Goal: Task Accomplishment & Management: Complete application form

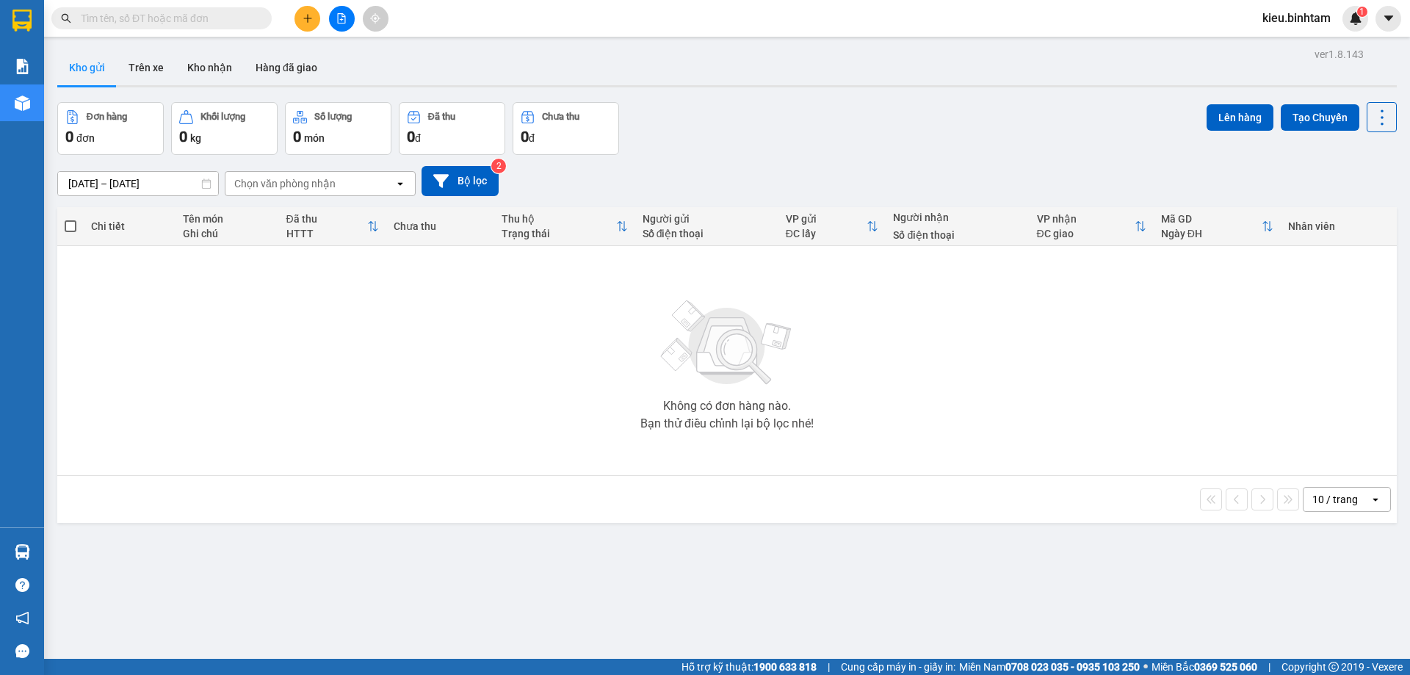
click at [308, 14] on icon "plus" at bounding box center [308, 18] width 10 height 10
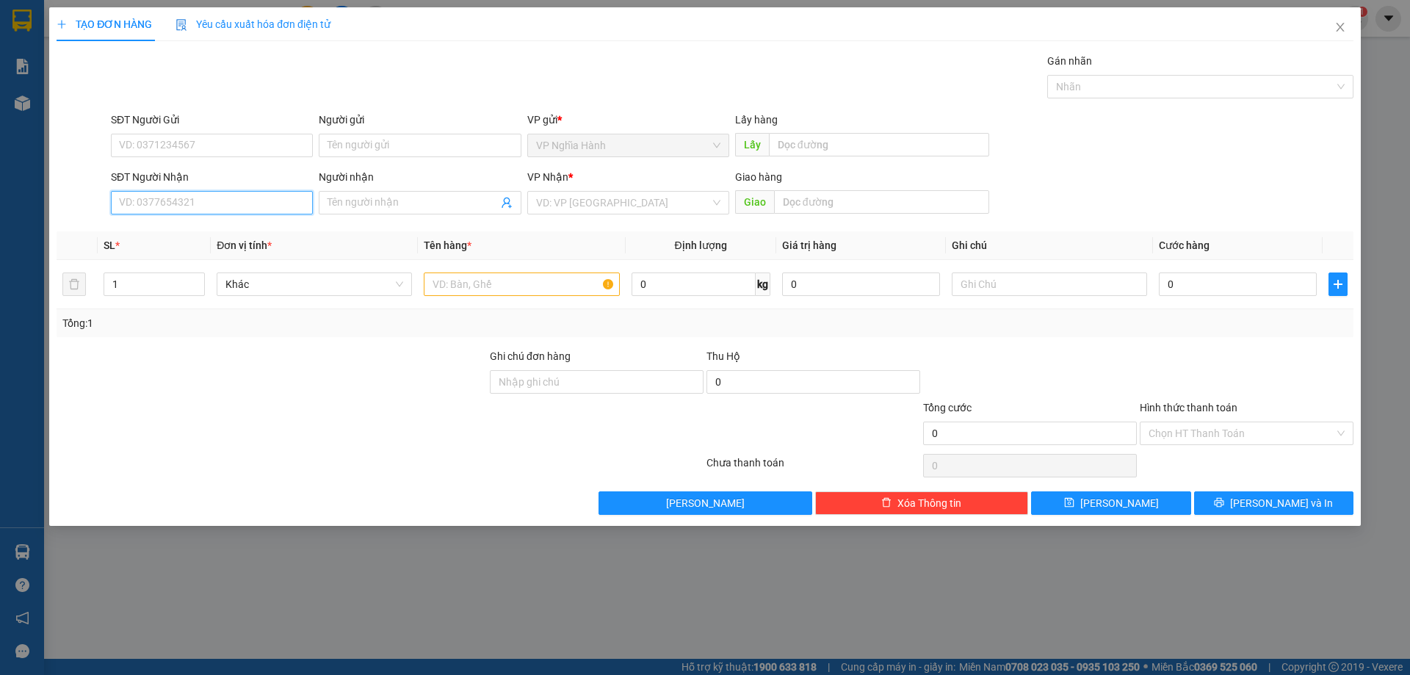
click at [156, 195] on input "SĐT Người Nhận" at bounding box center [212, 203] width 202 height 24
type input "0919938959"
click at [357, 203] on input "Người nhận" at bounding box center [413, 203] width 170 height 16
type input "0985562898"
click at [633, 207] on input "search" at bounding box center [623, 203] width 174 height 22
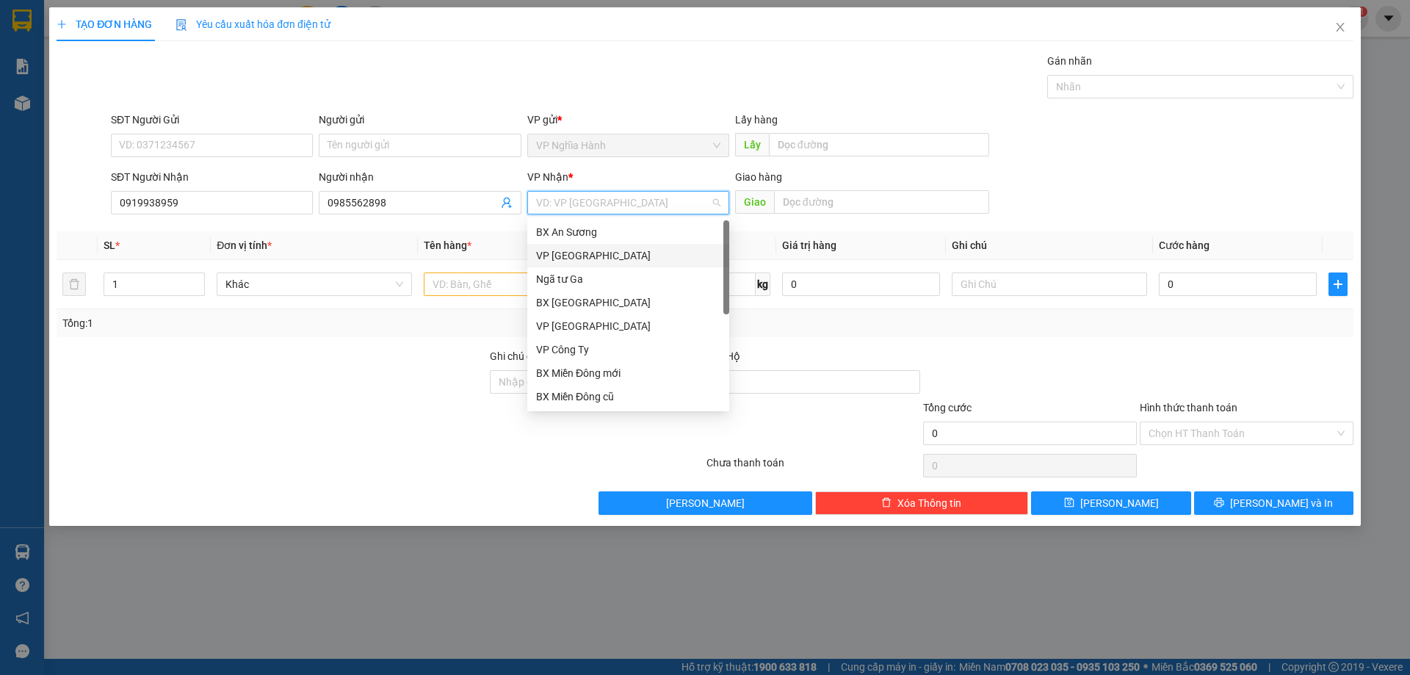
click at [592, 250] on div "VP [GEOGRAPHIC_DATA]" at bounding box center [628, 256] width 184 height 16
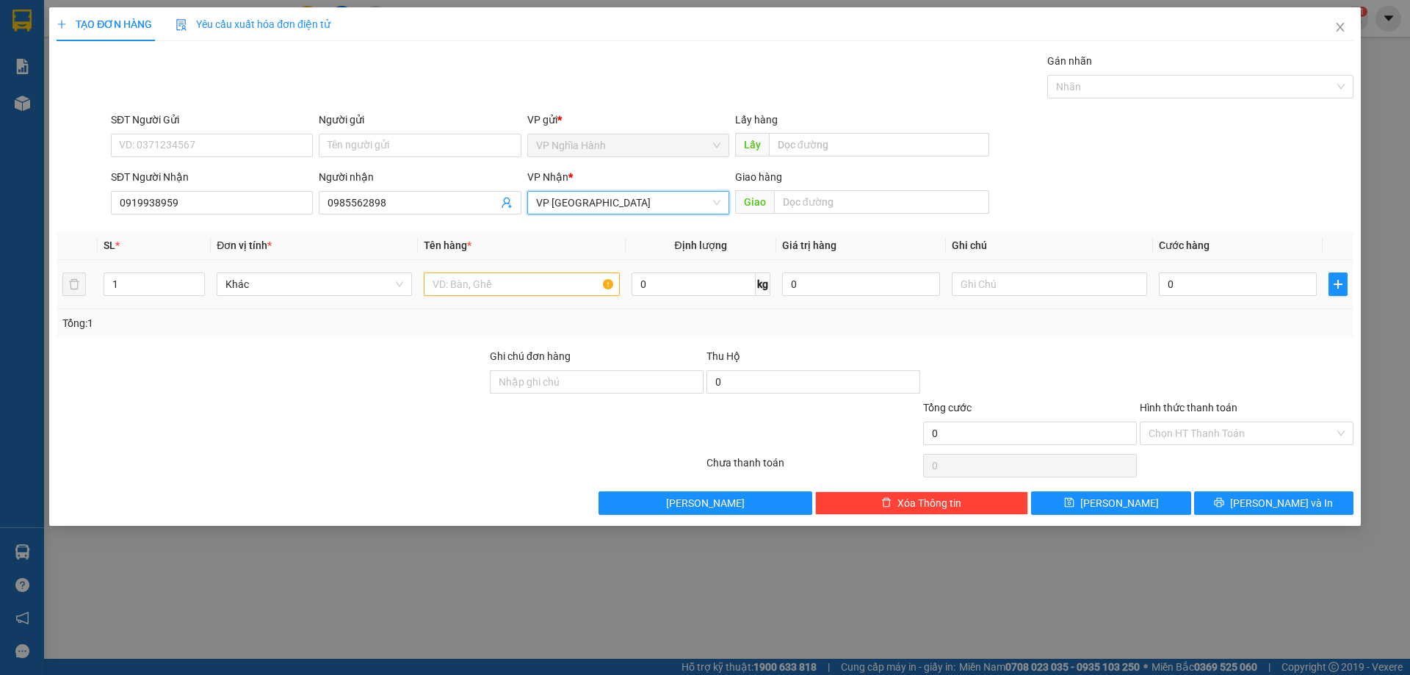
click at [520, 270] on div at bounding box center [521, 284] width 195 height 29
click at [514, 281] on input "text" at bounding box center [521, 284] width 195 height 24
type input "1bao"
click at [1242, 275] on input "0" at bounding box center [1238, 284] width 158 height 24
type input "5"
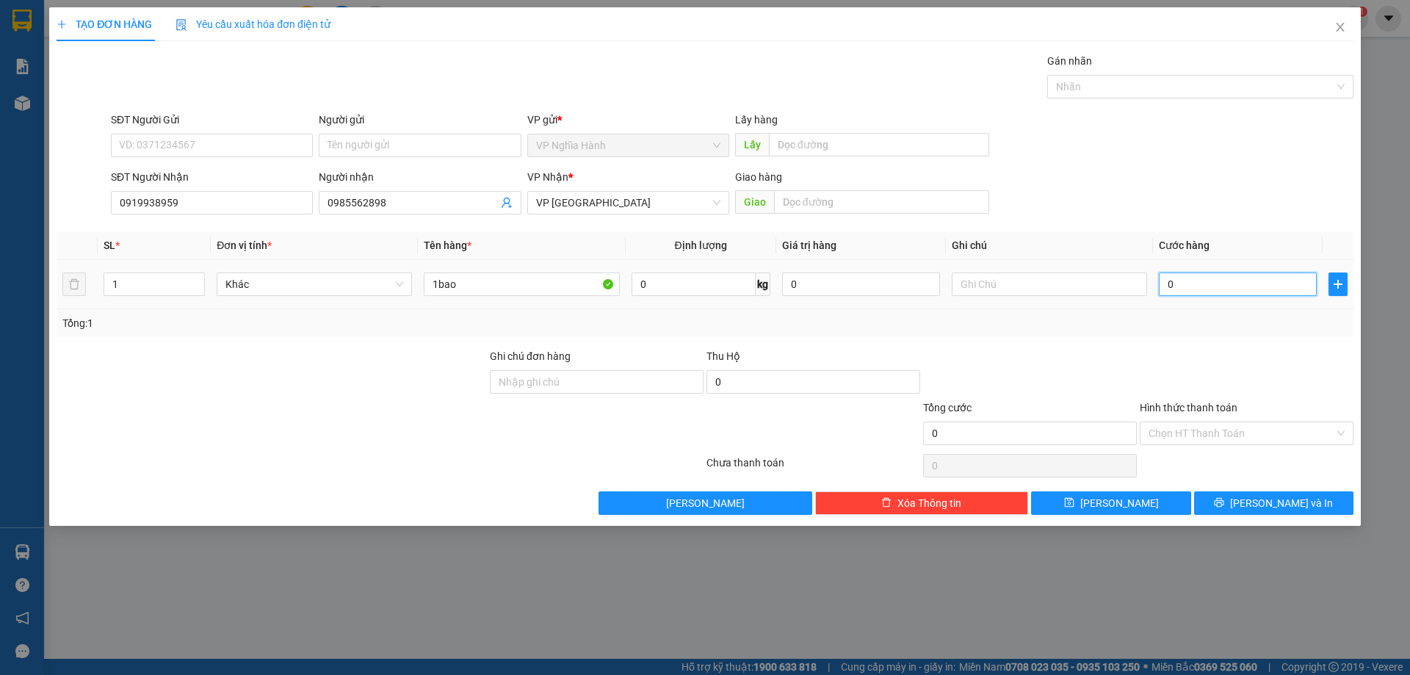
type input "5"
type input "50"
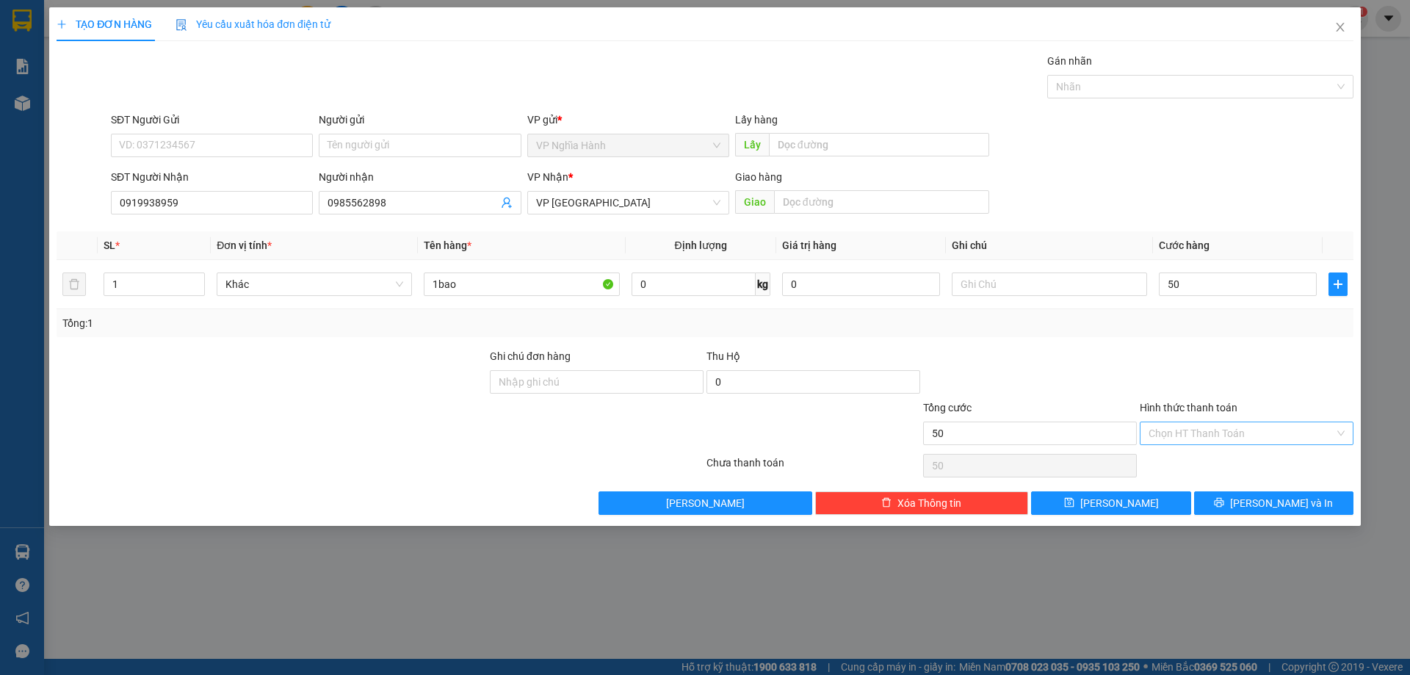
type input "50.000"
click at [1203, 437] on input "Hình thức thanh toán" at bounding box center [1242, 433] width 186 height 22
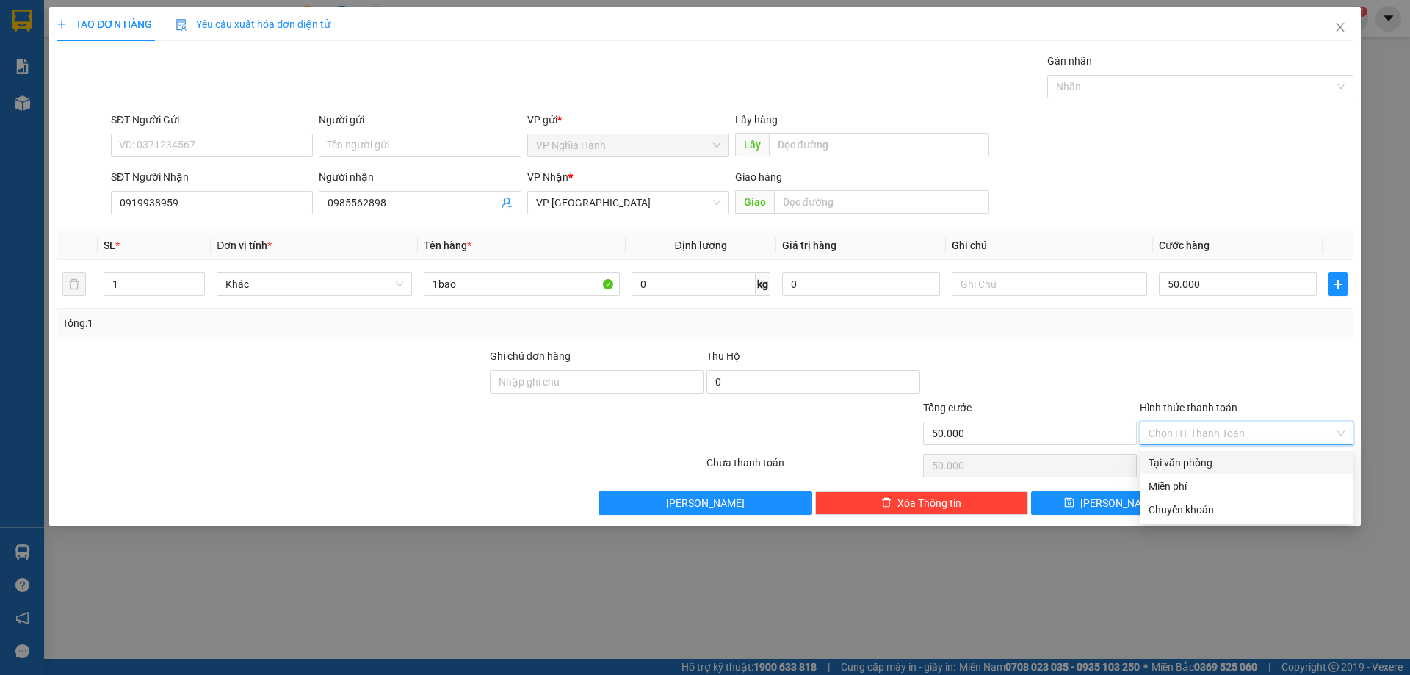
click at [1193, 465] on div "Tại văn phòng" at bounding box center [1247, 463] width 196 height 16
type input "0"
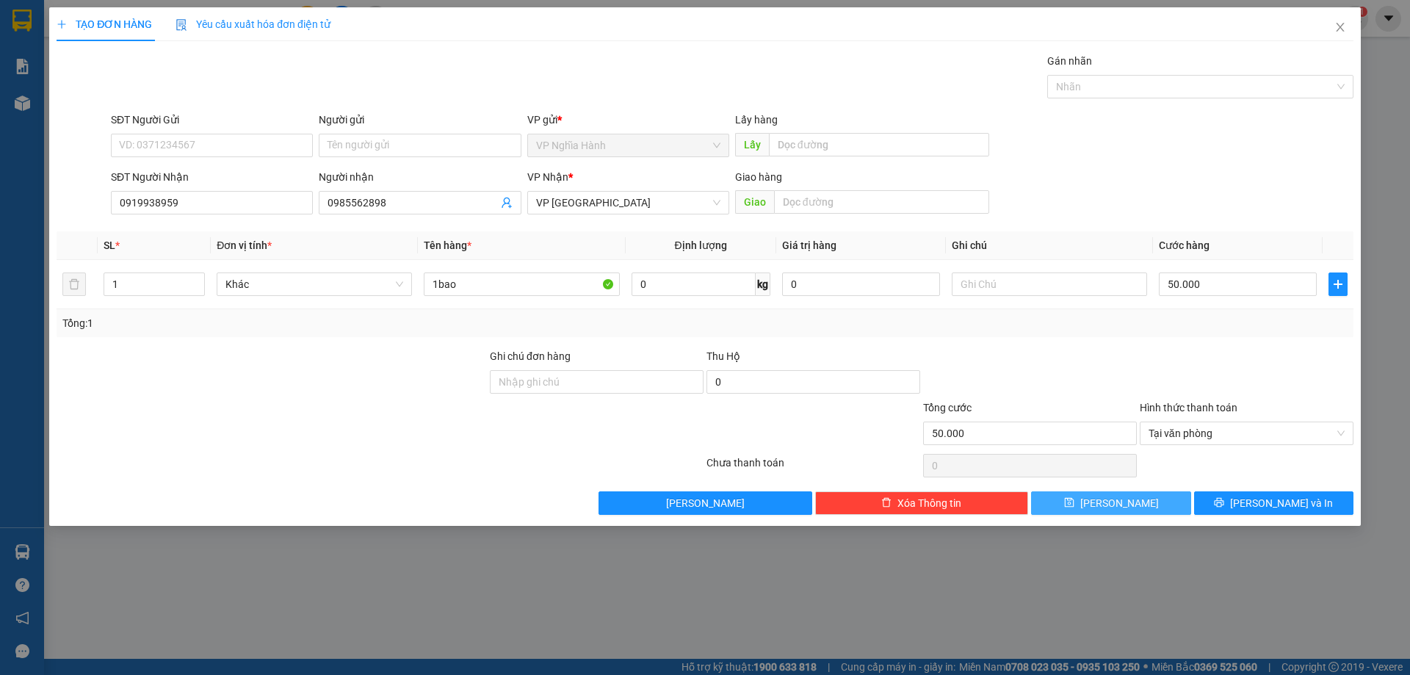
click at [1130, 494] on button "[PERSON_NAME]" at bounding box center [1110, 503] width 159 height 24
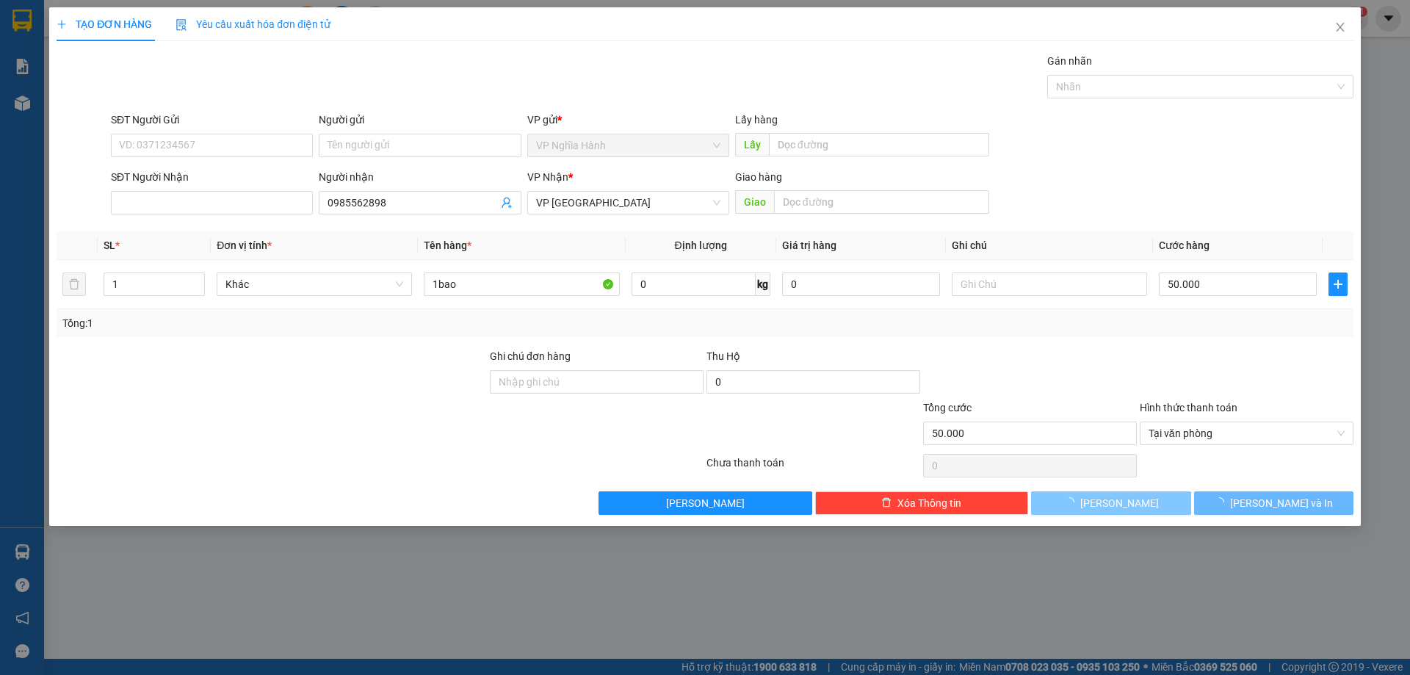
type input "0"
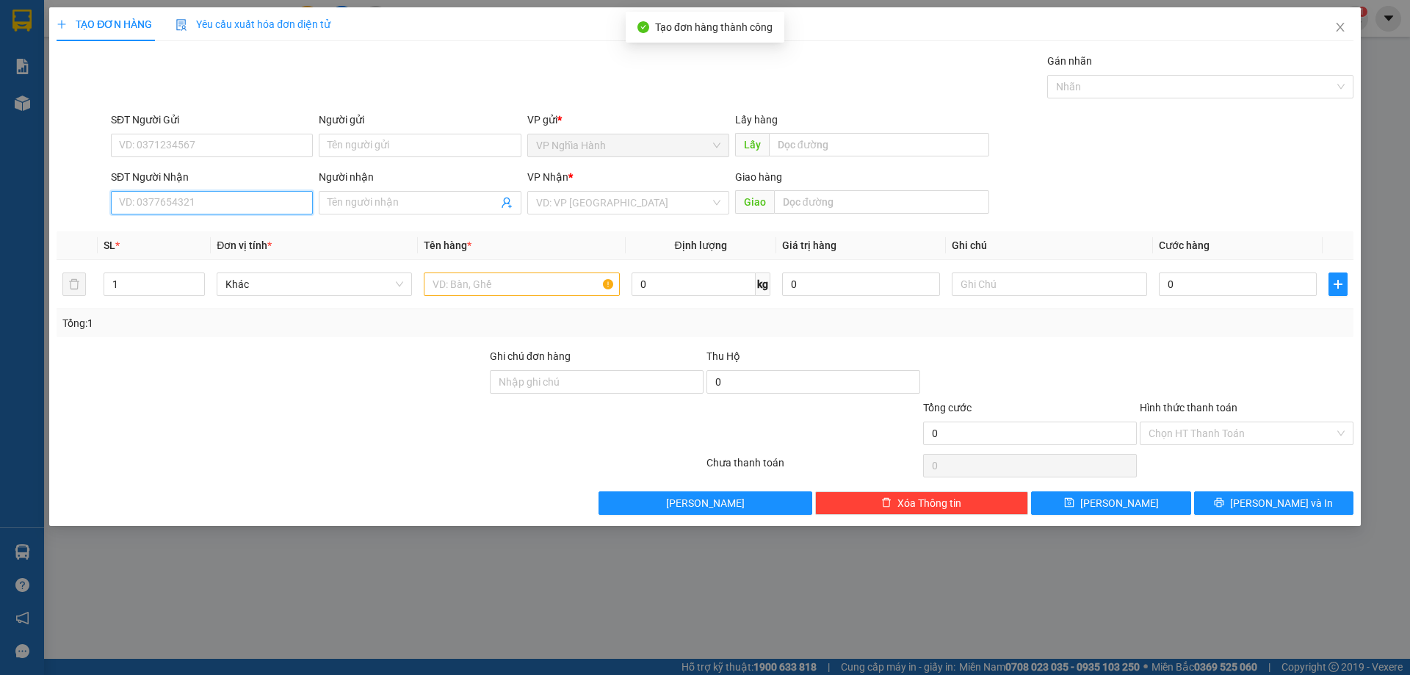
click at [115, 191] on input "SĐT Người Nhận" at bounding box center [212, 203] width 202 height 24
type input "0819813067"
click at [159, 228] on div "0819813067 - loan" at bounding box center [212, 232] width 184 height 16
type input "loan"
type input "AN SUONG"
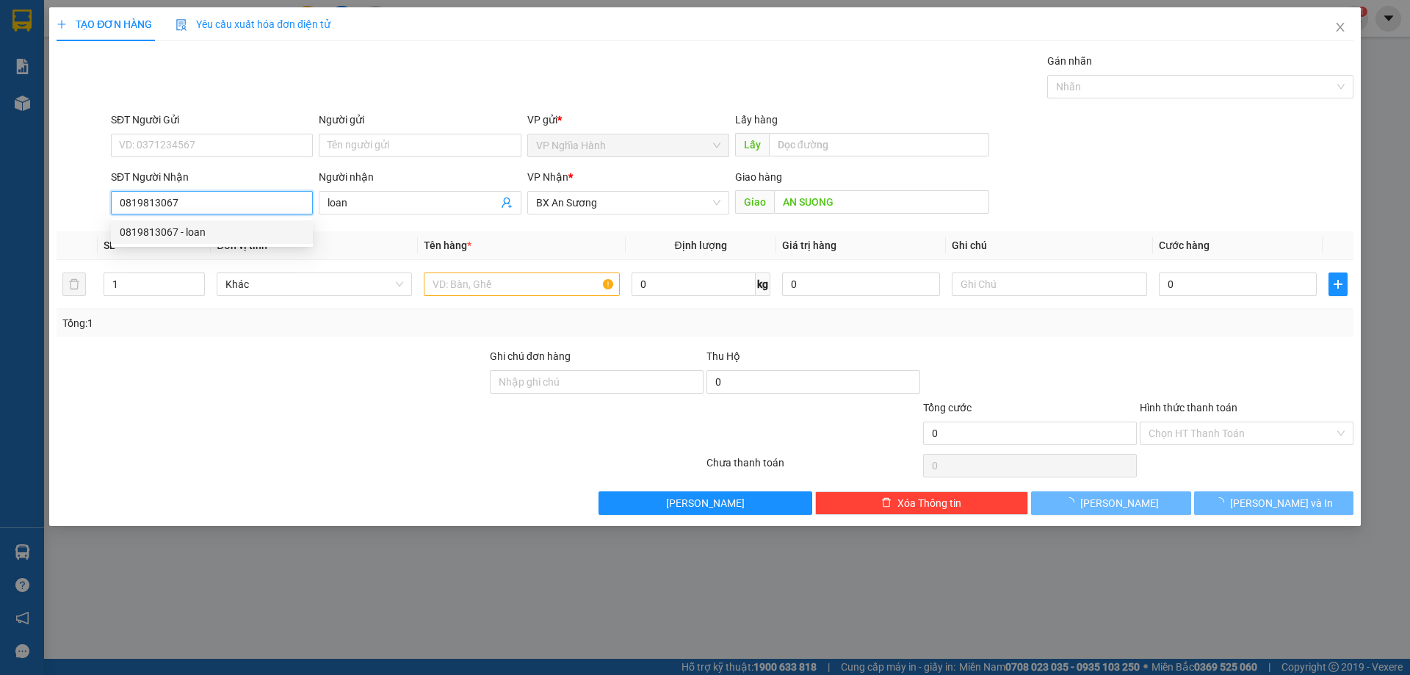
type input "50.000"
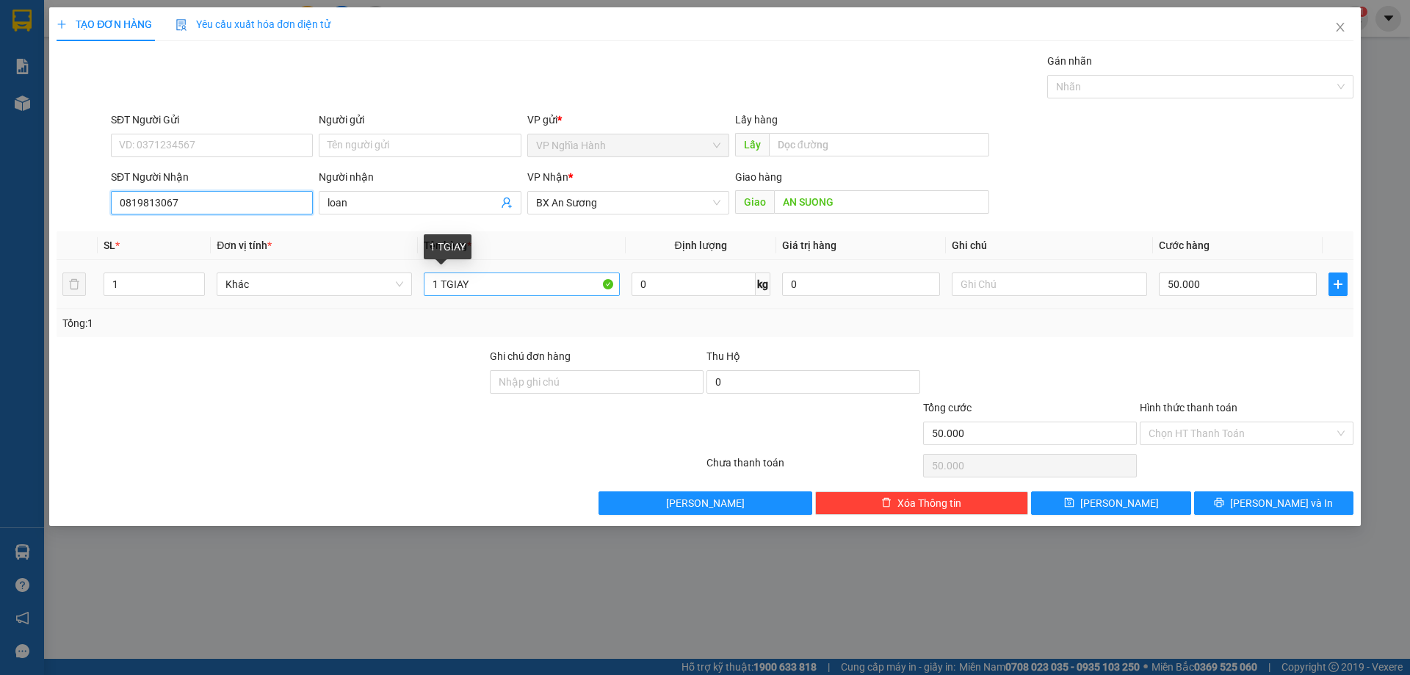
type input "0819813067"
drag, startPoint x: 436, startPoint y: 290, endPoint x: 438, endPoint y: 281, distance: 9.8
click at [438, 281] on input "1 TGIAY" at bounding box center [521, 284] width 195 height 24
click at [487, 296] on div "2 TGIAY" at bounding box center [521, 284] width 195 height 29
click at [497, 289] on input "2 TGIAY" at bounding box center [521, 284] width 195 height 24
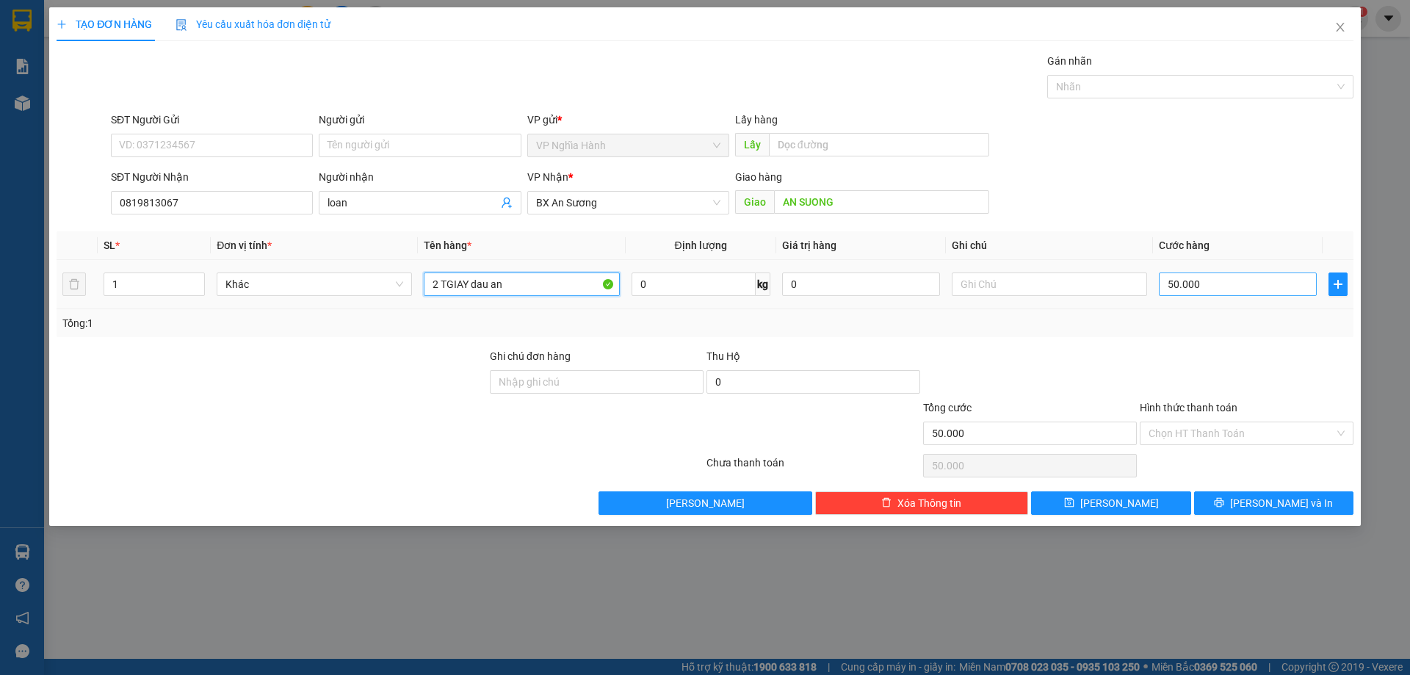
type input "2 TGIAY dau an"
click at [1235, 284] on input "50.000" at bounding box center [1238, 284] width 158 height 24
type input "1"
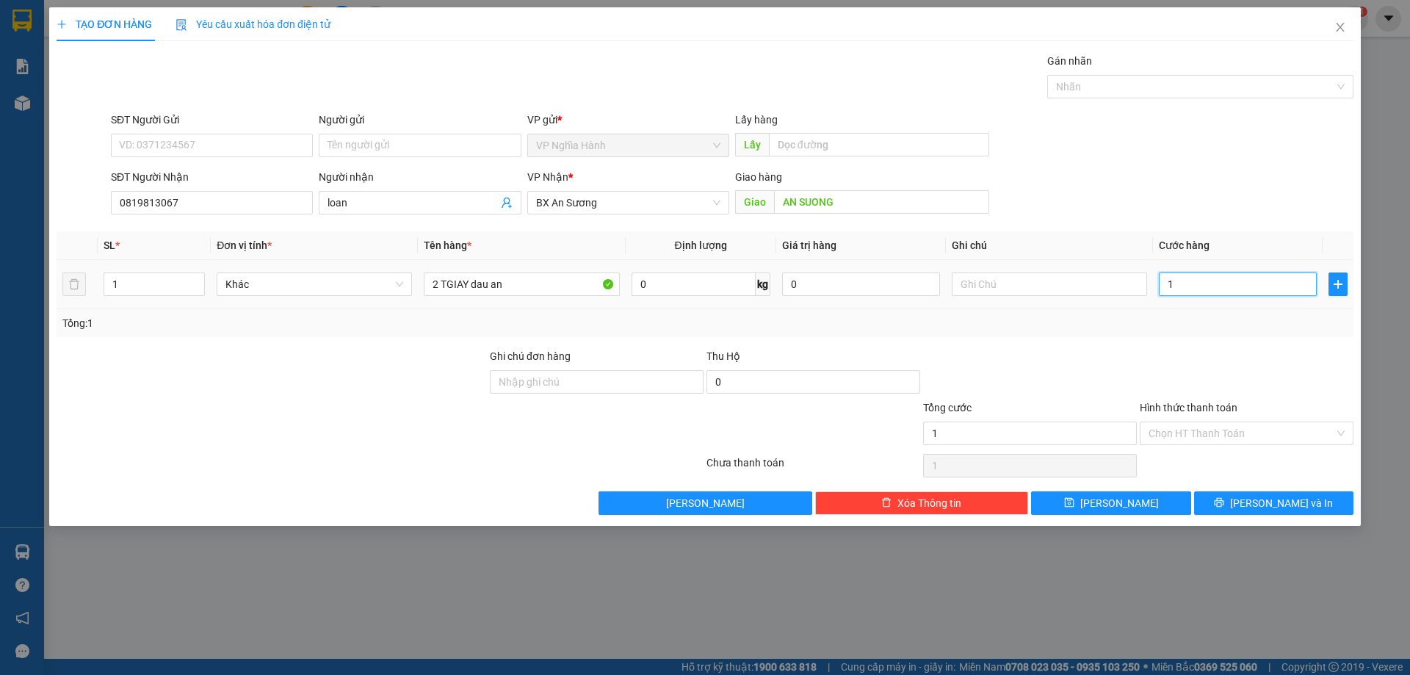
type input "10"
type input "100"
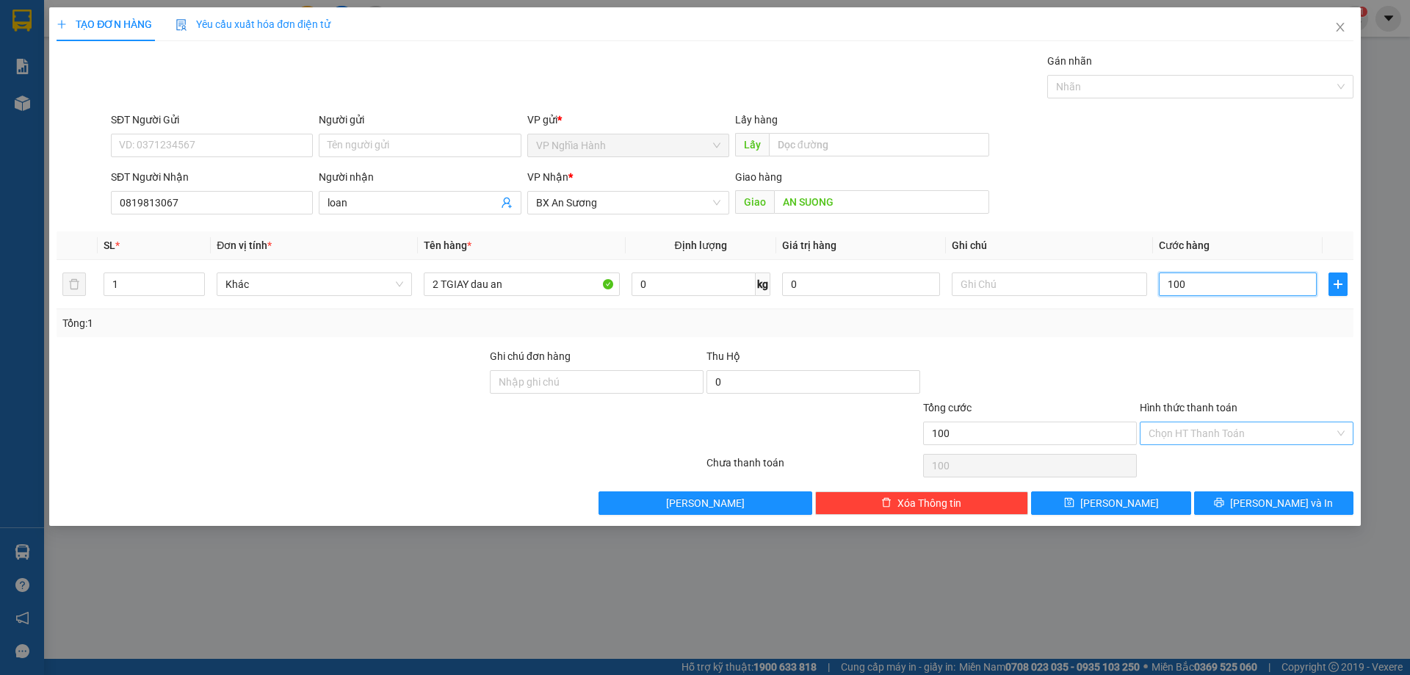
type input "100"
type input "100.000"
click at [1251, 429] on input "Hình thức thanh toán" at bounding box center [1242, 433] width 186 height 22
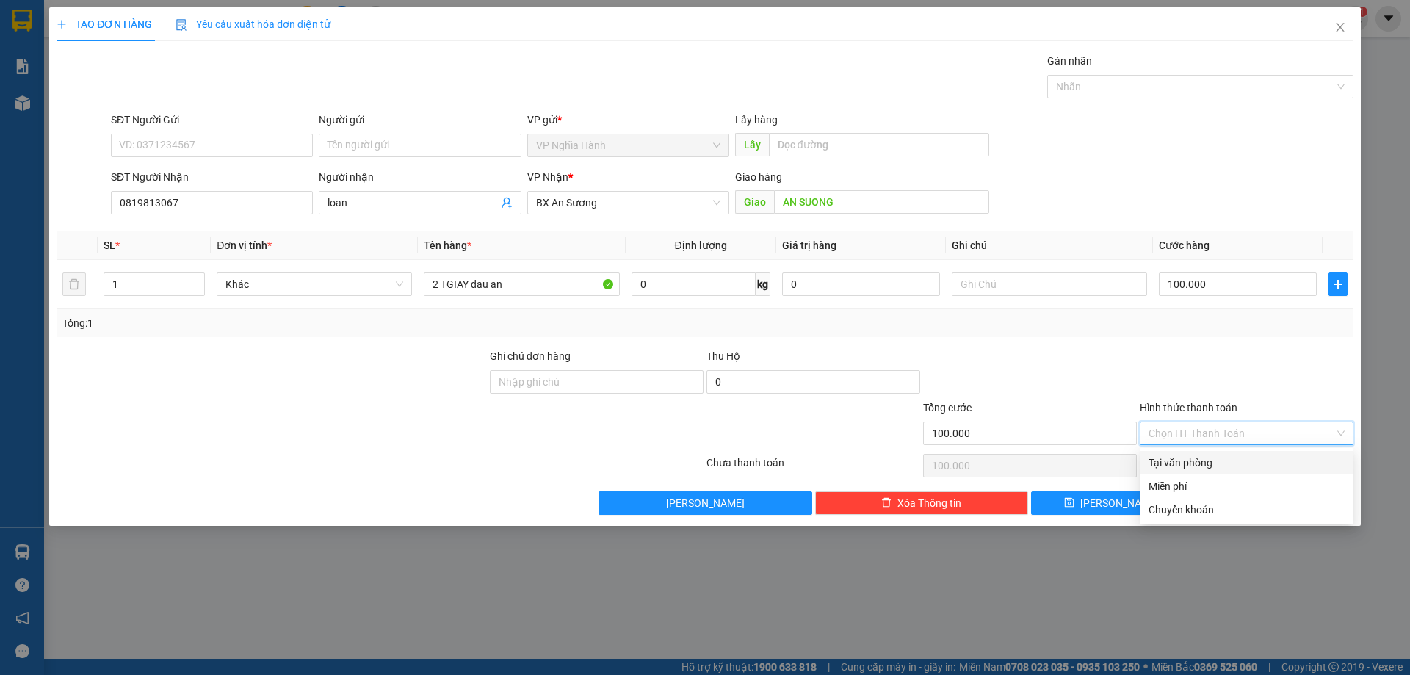
click at [1236, 467] on div "Tại văn phòng" at bounding box center [1247, 463] width 196 height 16
type input "0"
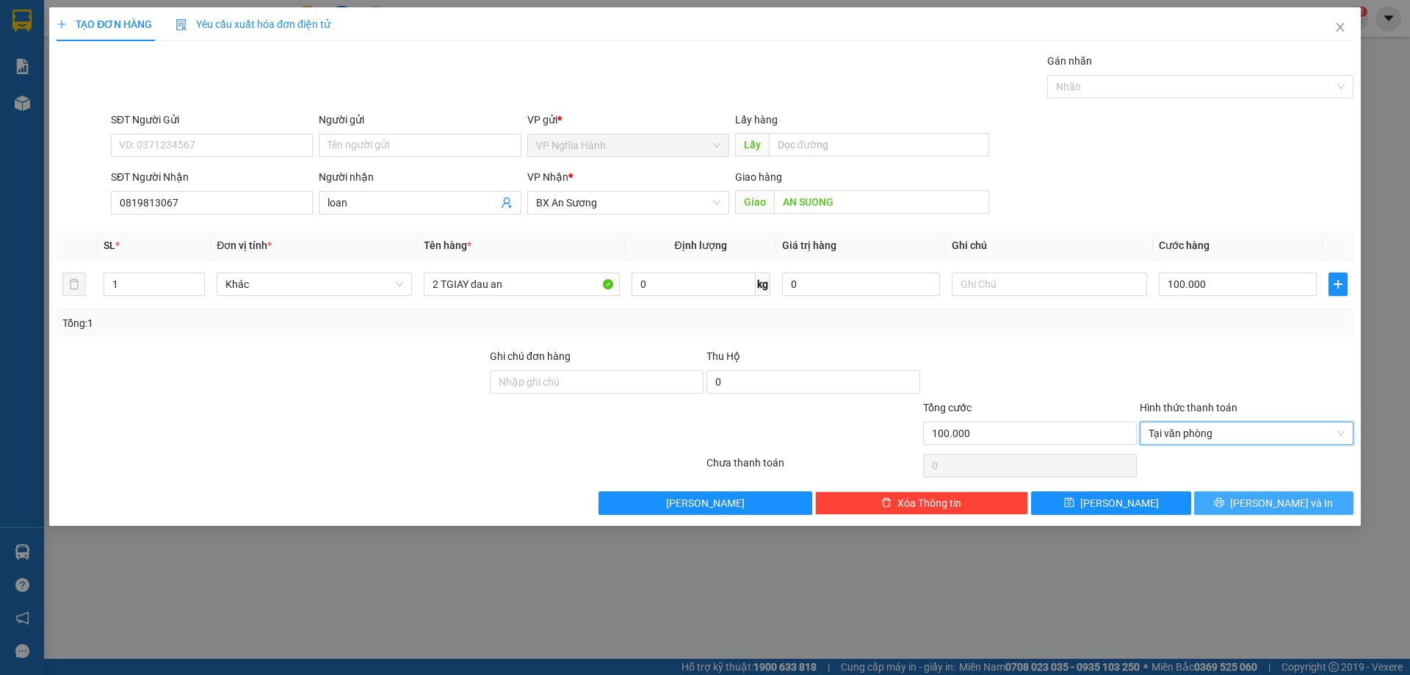
click at [1224, 508] on icon "printer" at bounding box center [1219, 502] width 10 height 10
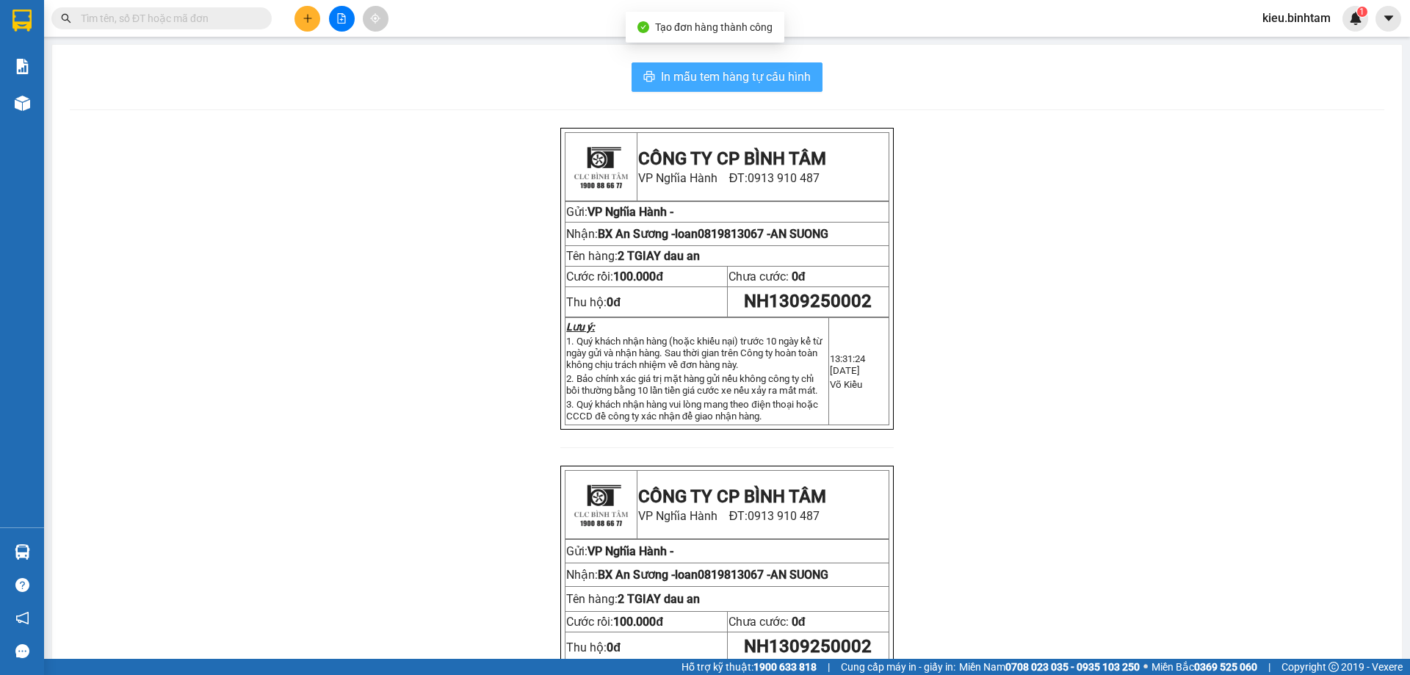
click at [779, 82] on span "In mẫu tem hàng tự cấu hình" at bounding box center [736, 77] width 150 height 18
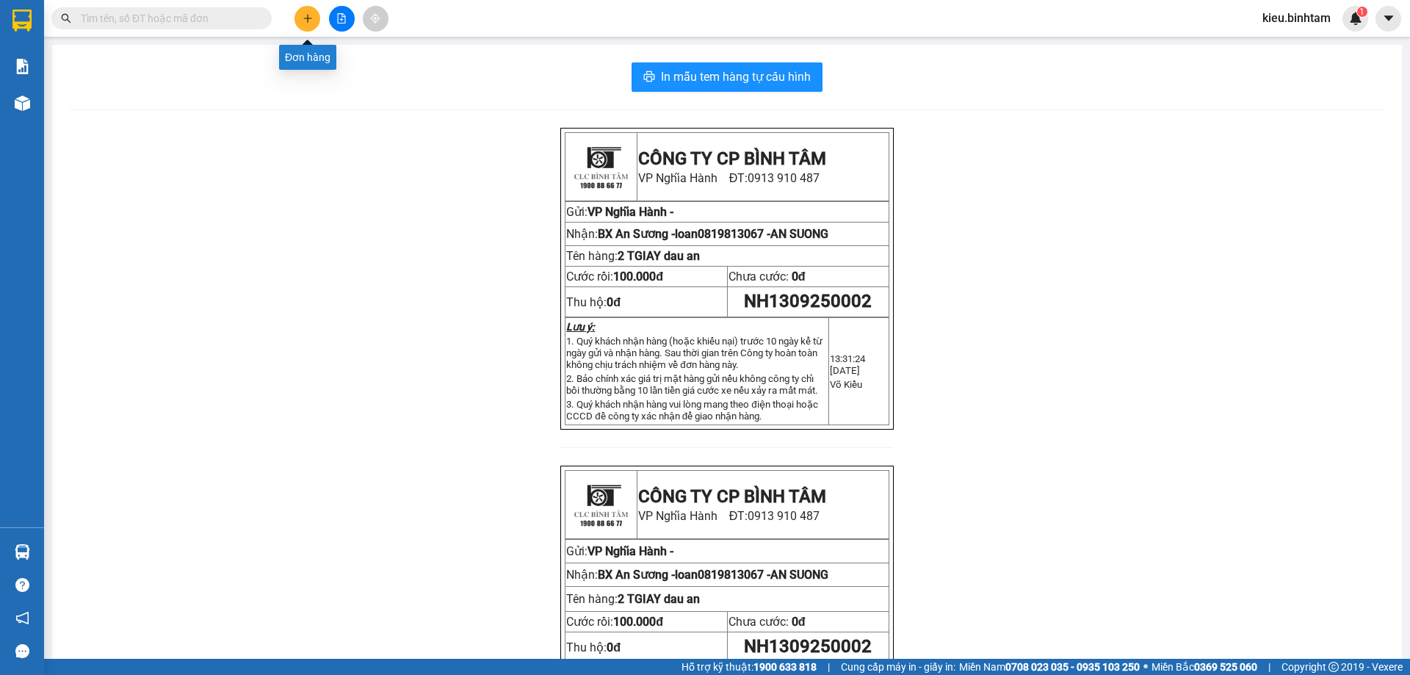
click at [303, 17] on icon "plus" at bounding box center [308, 18] width 10 height 10
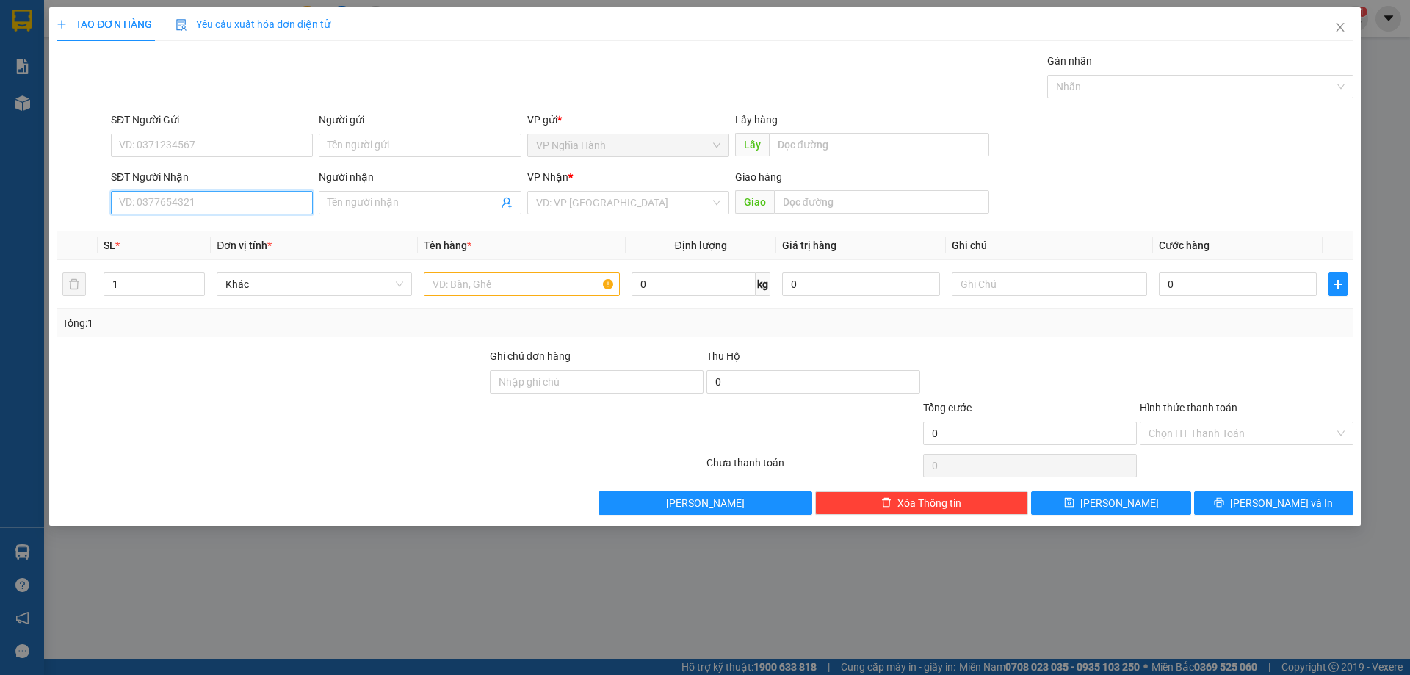
click at [154, 196] on input "SĐT Người Nhận" at bounding box center [212, 203] width 202 height 24
type input "0373067395"
click at [180, 226] on div "0373067395" at bounding box center [212, 232] width 184 height 16
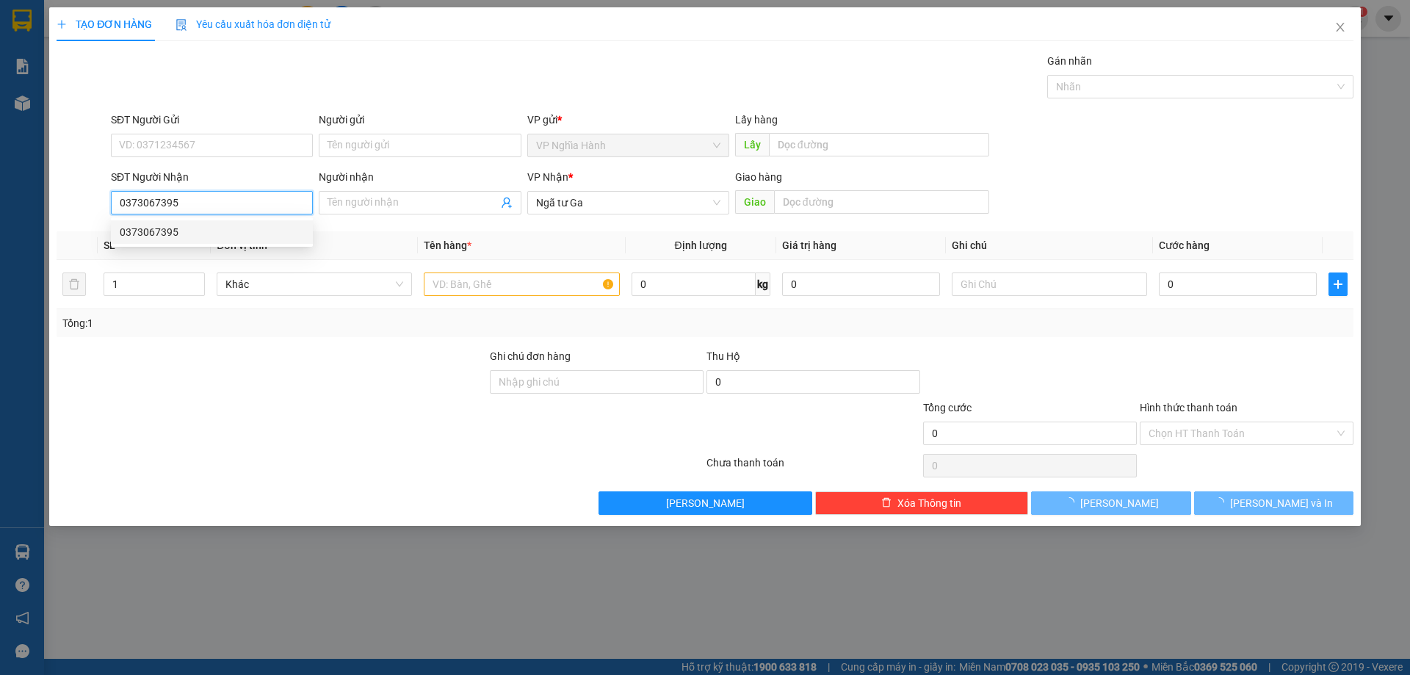
type input "350.000"
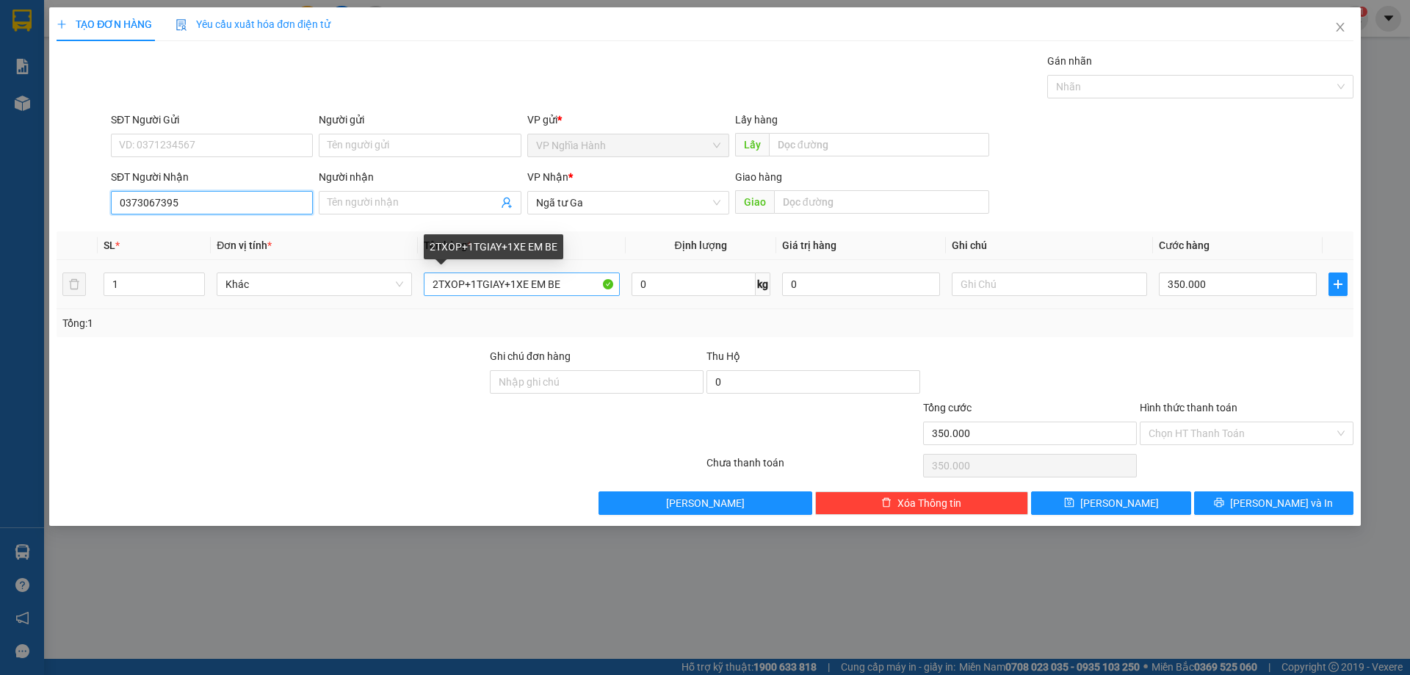
type input "0373067395"
drag, startPoint x: 560, startPoint y: 284, endPoint x: 395, endPoint y: 284, distance: 164.5
click at [395, 284] on tr "1 Khác 2TXOP+1TGIAY+1XE EM BE 0 kg 0 350.000" at bounding box center [705, 284] width 1297 height 49
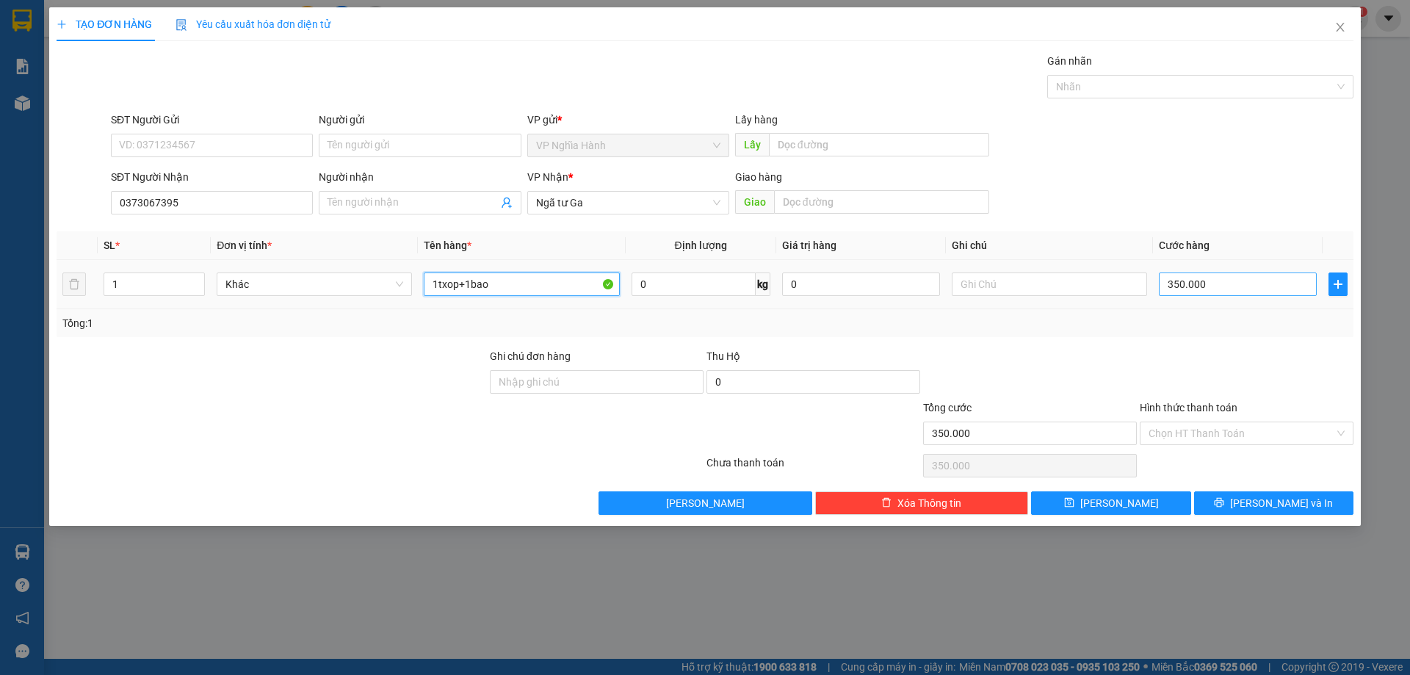
type input "1txop+1bao"
click at [1228, 282] on input "350.000" at bounding box center [1238, 284] width 158 height 24
type input "2"
type input "20"
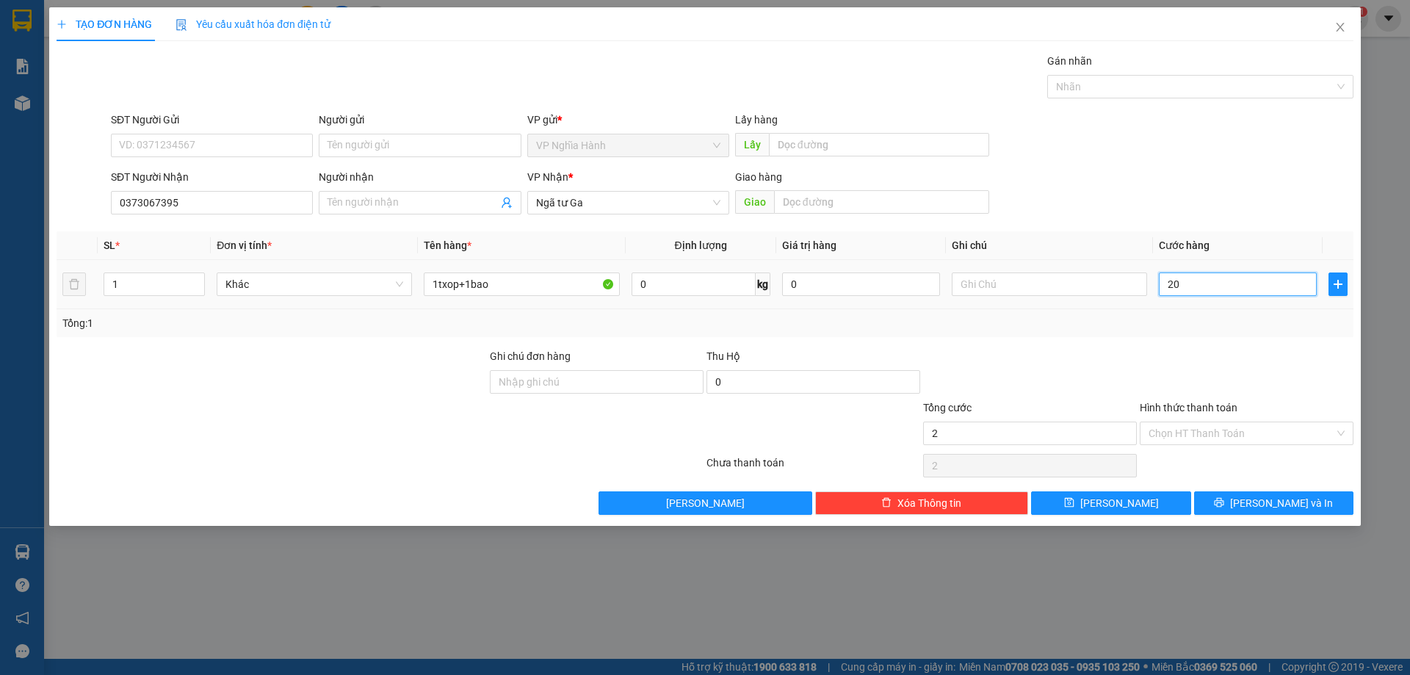
type input "20"
type input "200"
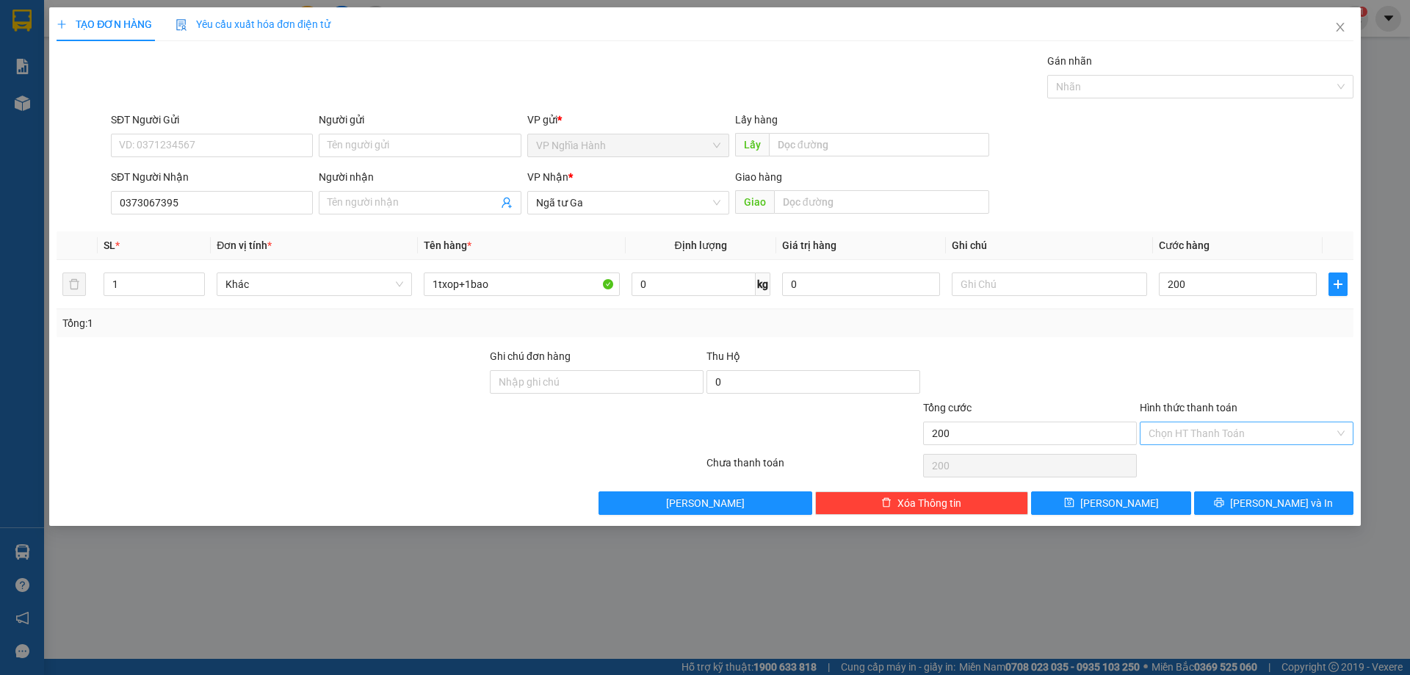
type input "200.000"
click at [1247, 436] on input "Hình thức thanh toán" at bounding box center [1242, 433] width 186 height 22
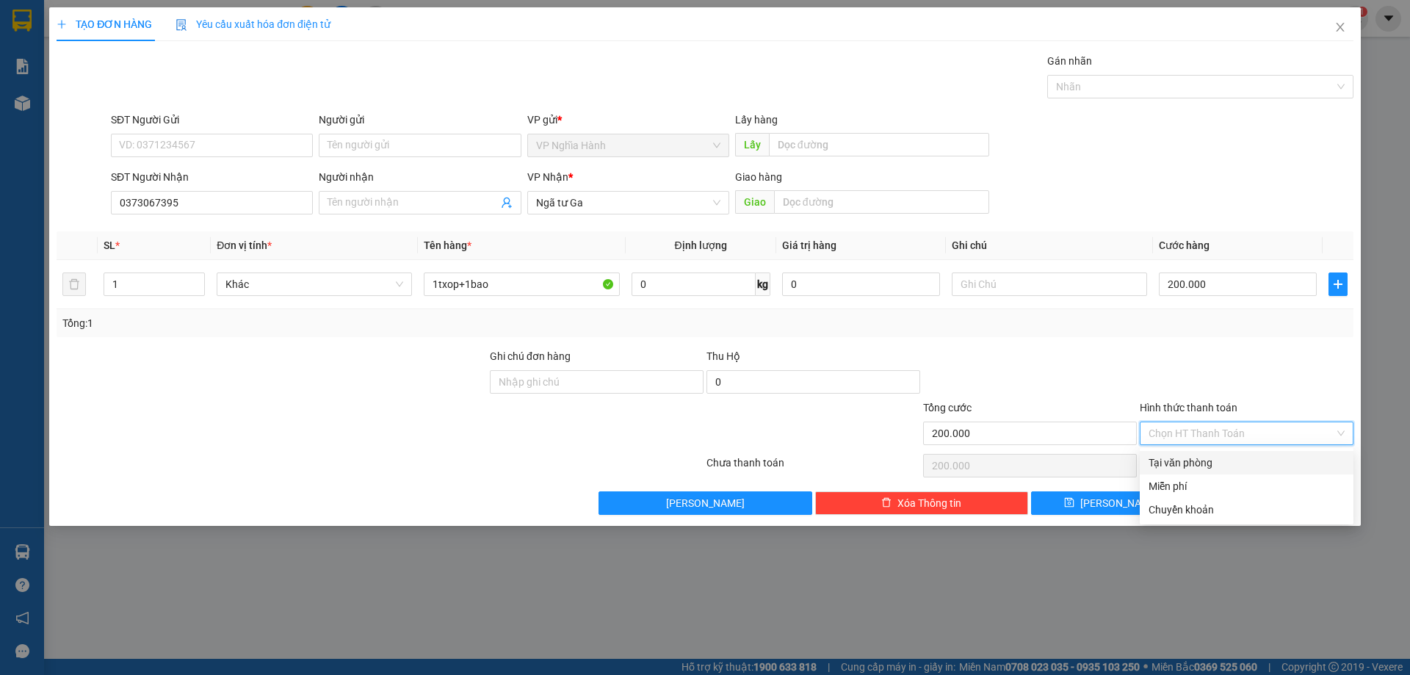
click at [1228, 458] on div "Tại văn phòng" at bounding box center [1247, 463] width 196 height 16
type input "0"
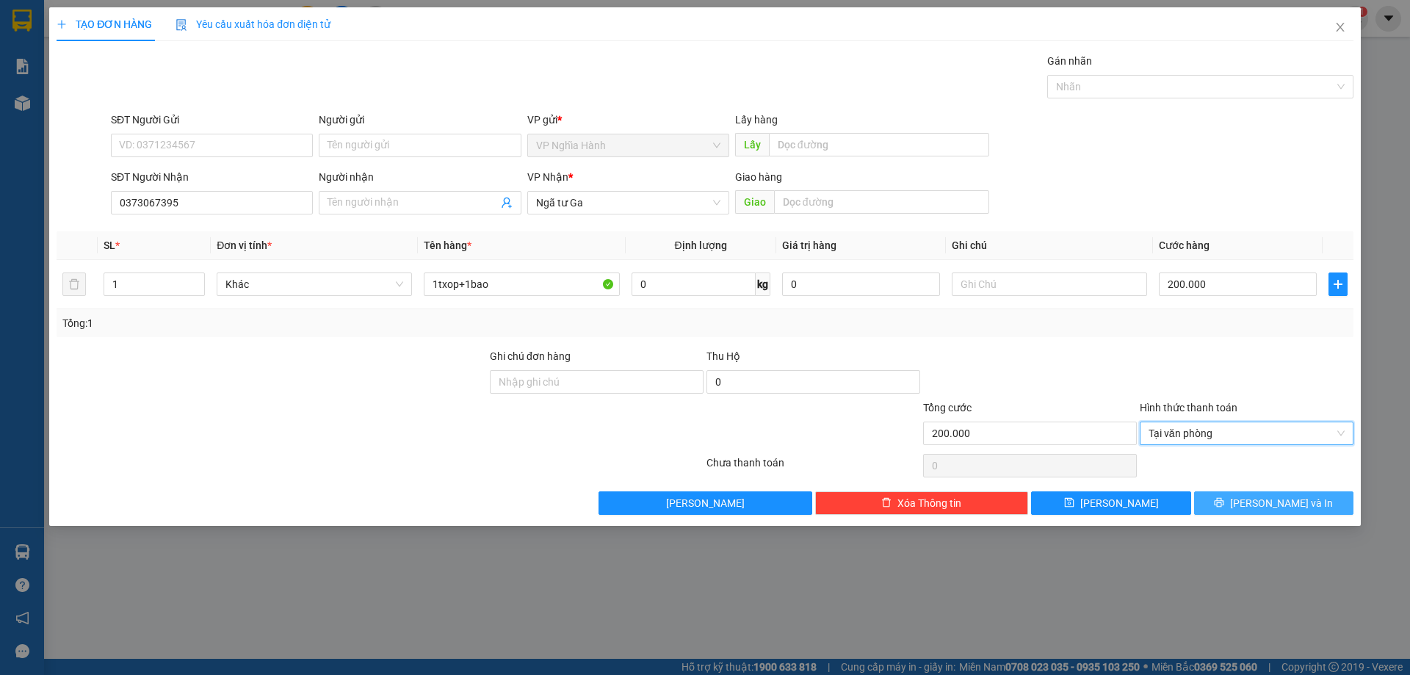
click at [1221, 496] on button "[PERSON_NAME] và In" at bounding box center [1273, 503] width 159 height 24
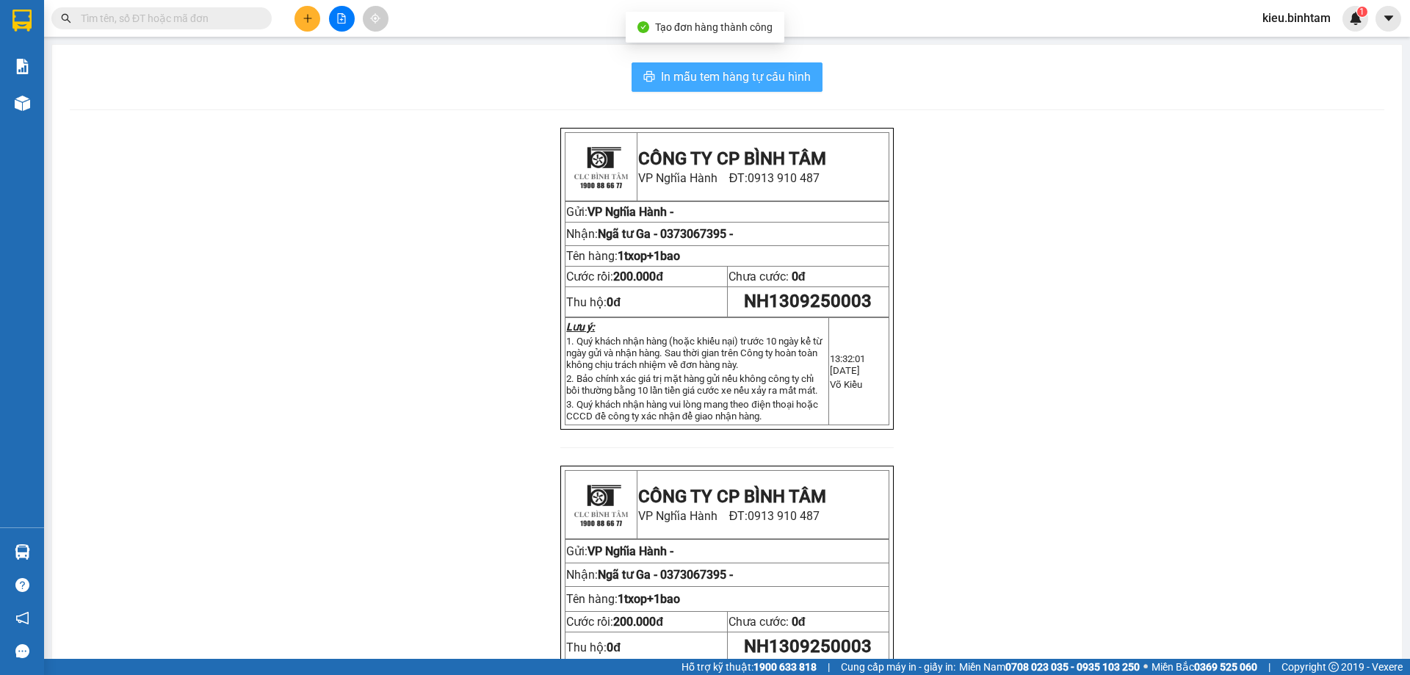
click at [776, 68] on span "In mẫu tem hàng tự cấu hình" at bounding box center [736, 77] width 150 height 18
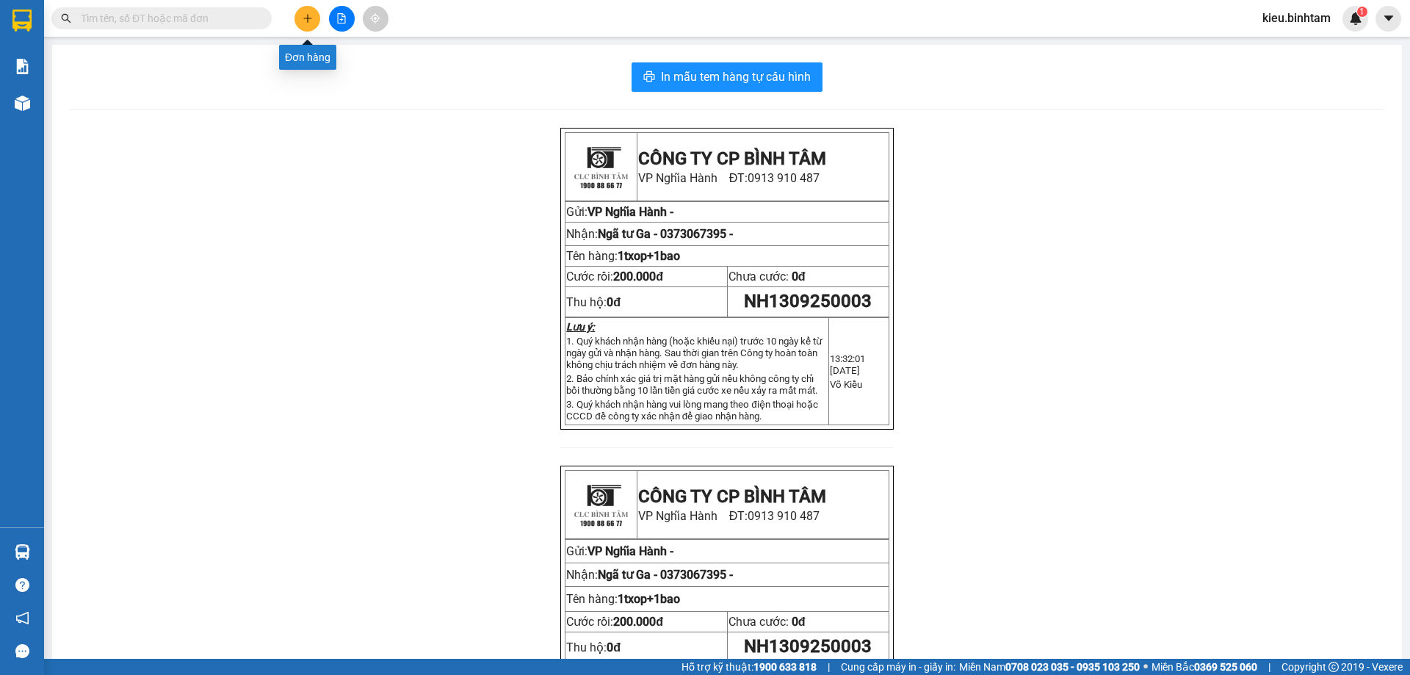
click at [317, 14] on button at bounding box center [308, 19] width 26 height 26
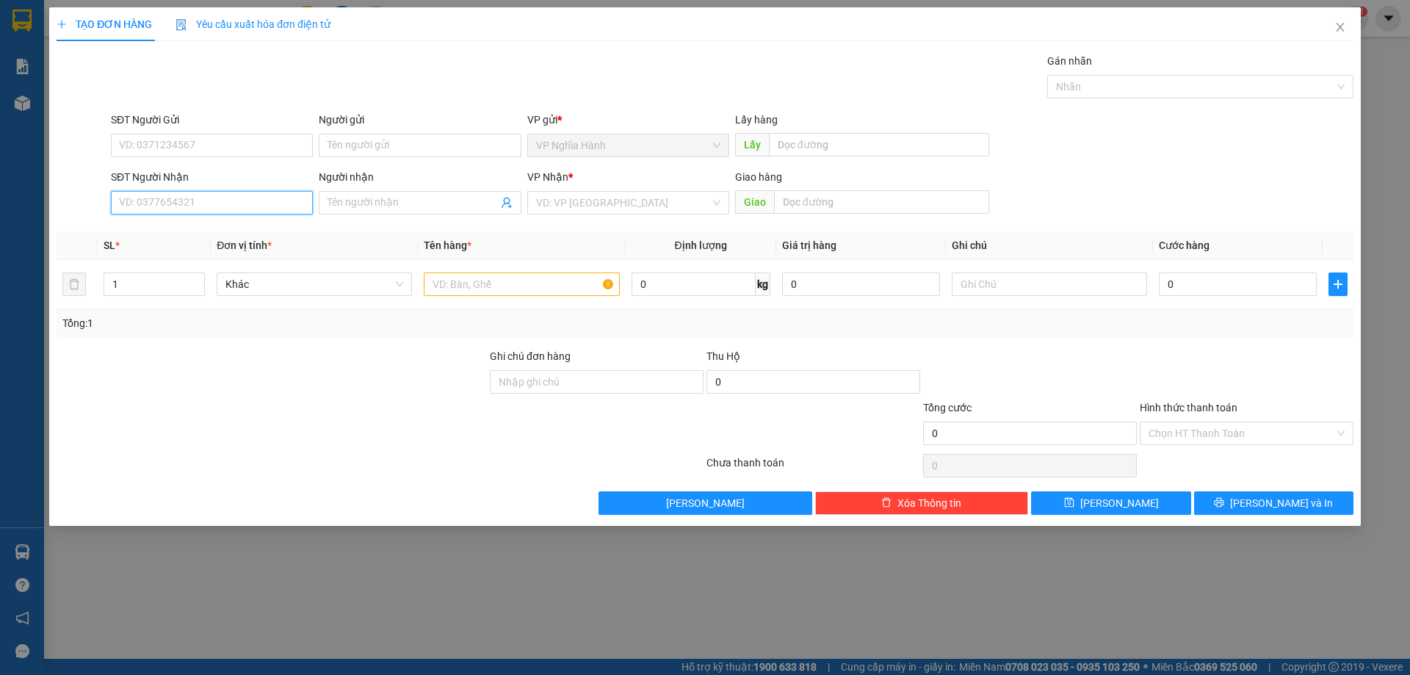
click at [223, 197] on input "SĐT Người Nhận" at bounding box center [212, 203] width 202 height 24
type input "0389035938"
click at [557, 199] on input "search" at bounding box center [623, 203] width 174 height 22
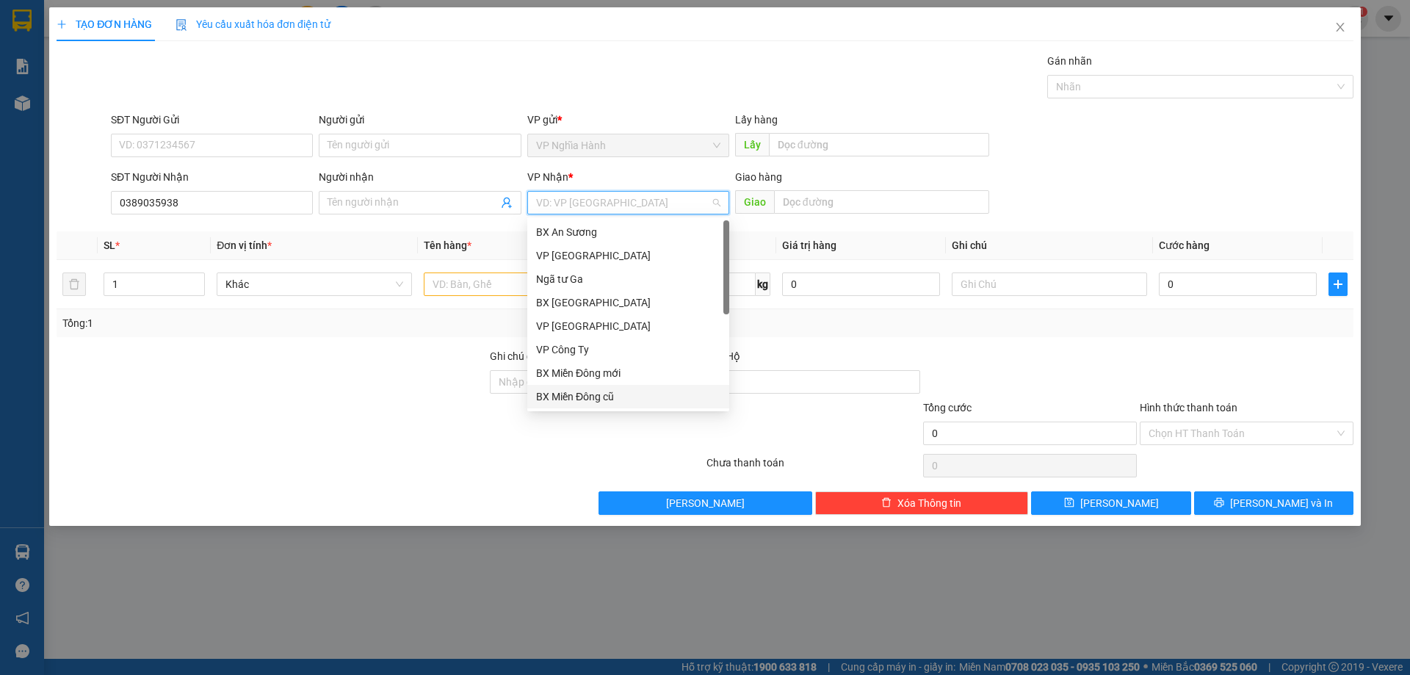
click at [596, 401] on div "BX Miền Đông cũ" at bounding box center [628, 397] width 184 height 16
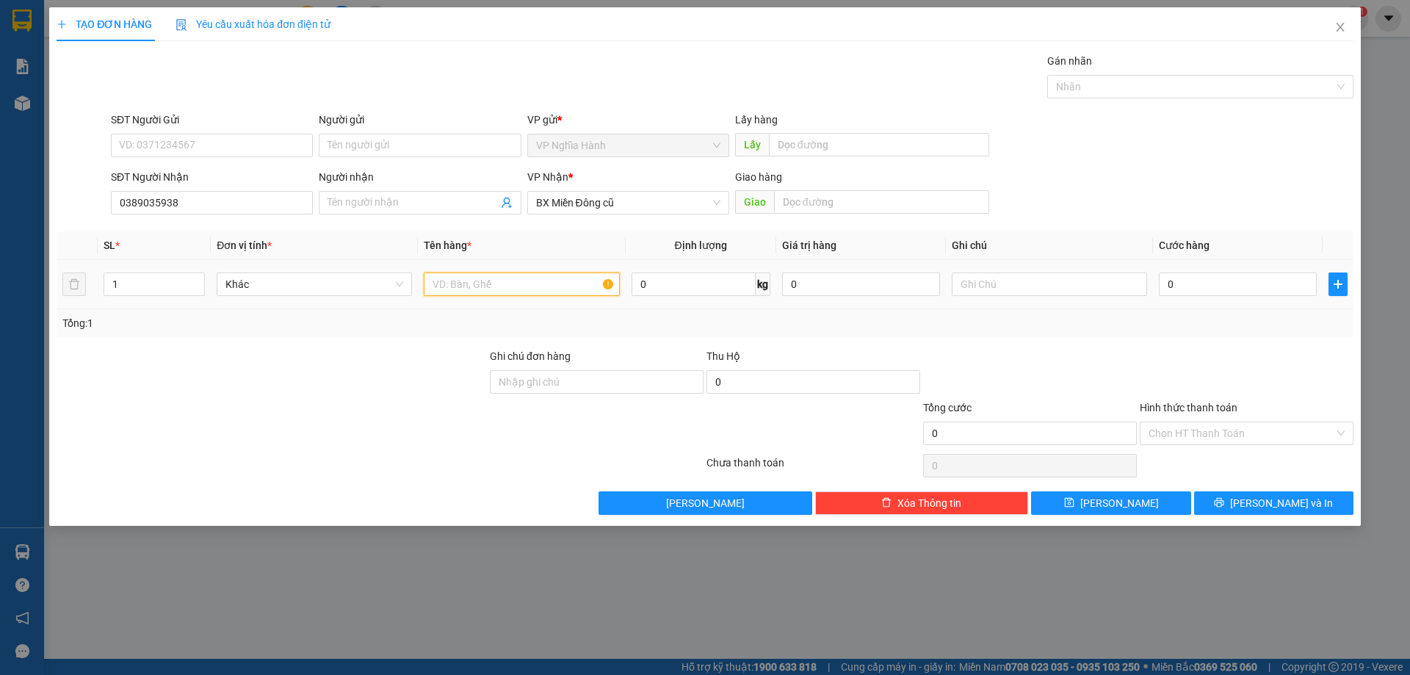
click at [499, 281] on input "text" at bounding box center [521, 284] width 195 height 24
type input "1txop+1bao"
click at [1230, 285] on input "0" at bounding box center [1238, 284] width 158 height 24
type input "1"
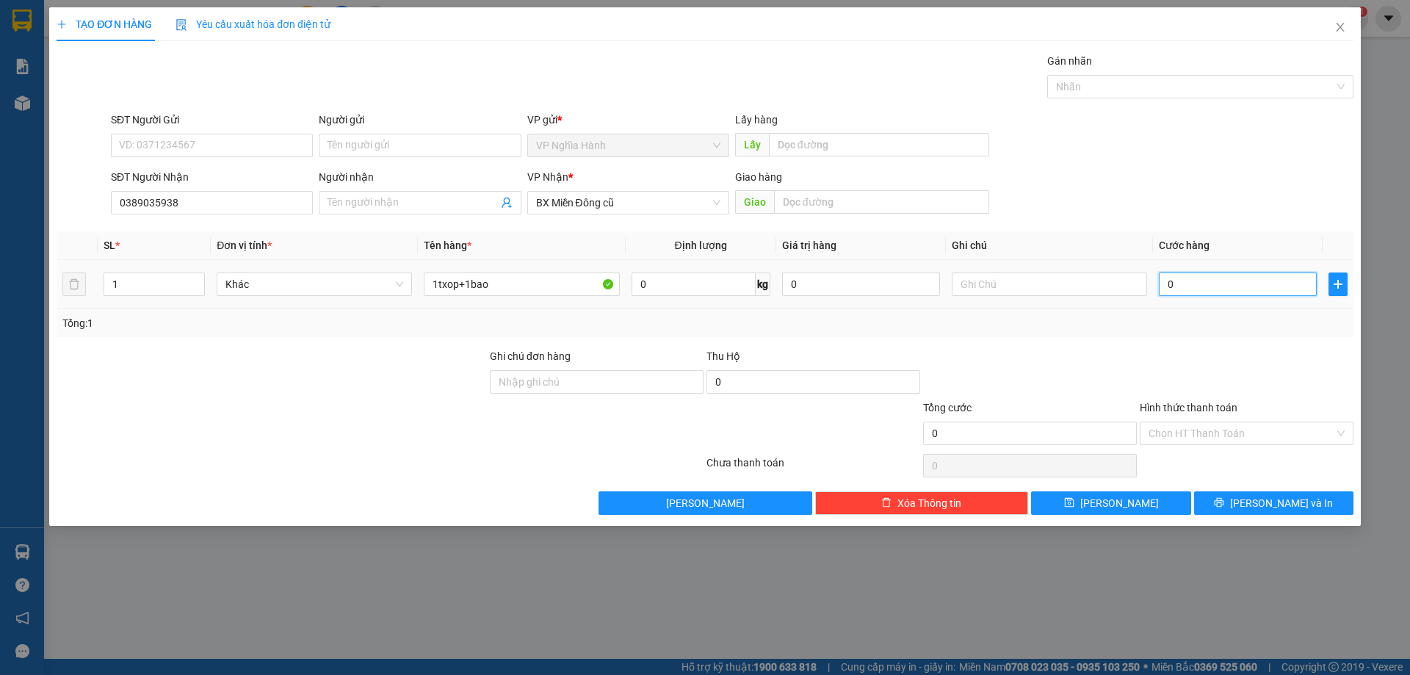
type input "1"
type input "15"
type input "150"
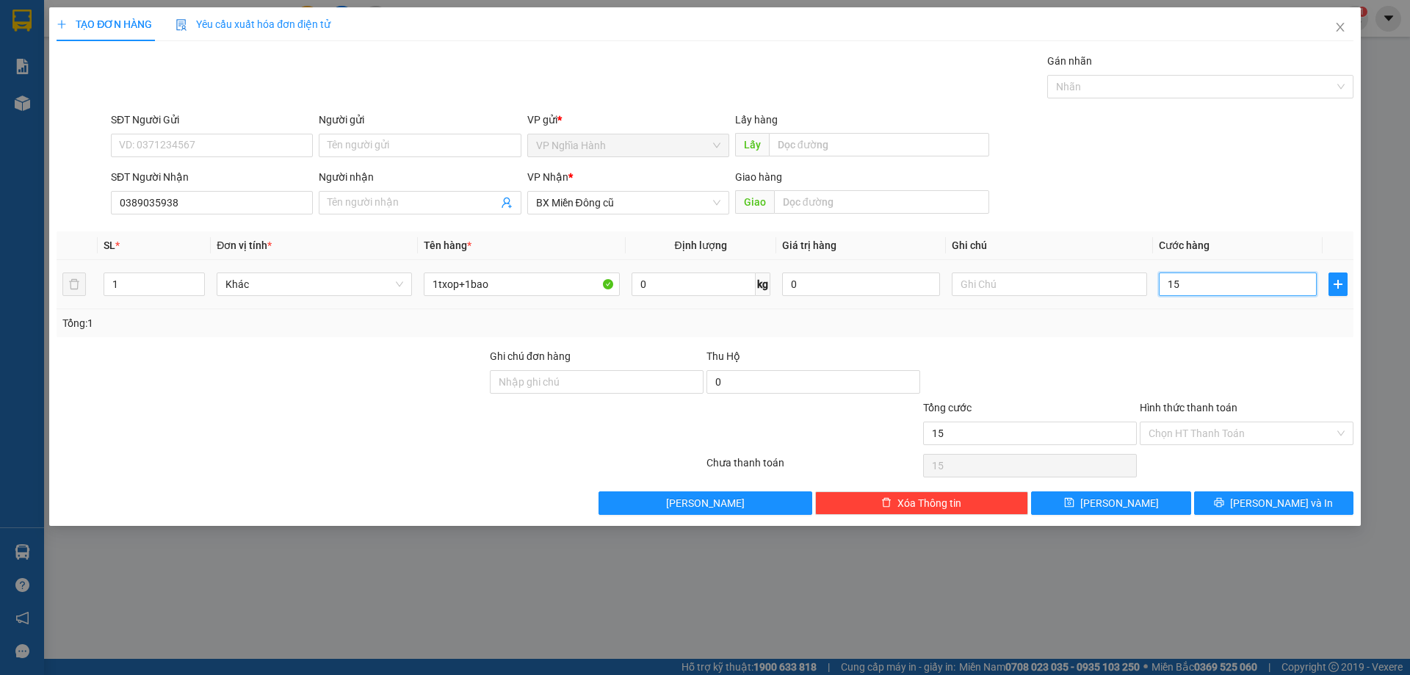
type input "150"
type input "150.000"
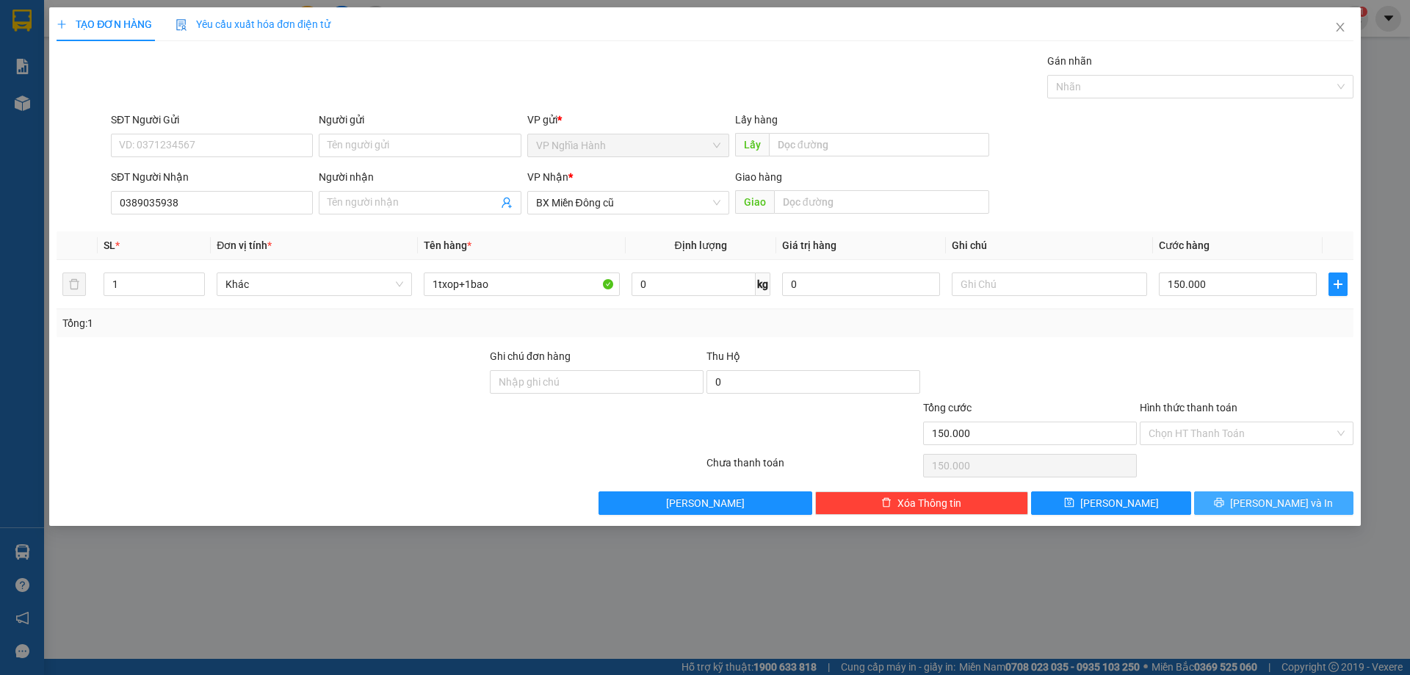
click at [1213, 510] on button "[PERSON_NAME] và In" at bounding box center [1273, 503] width 159 height 24
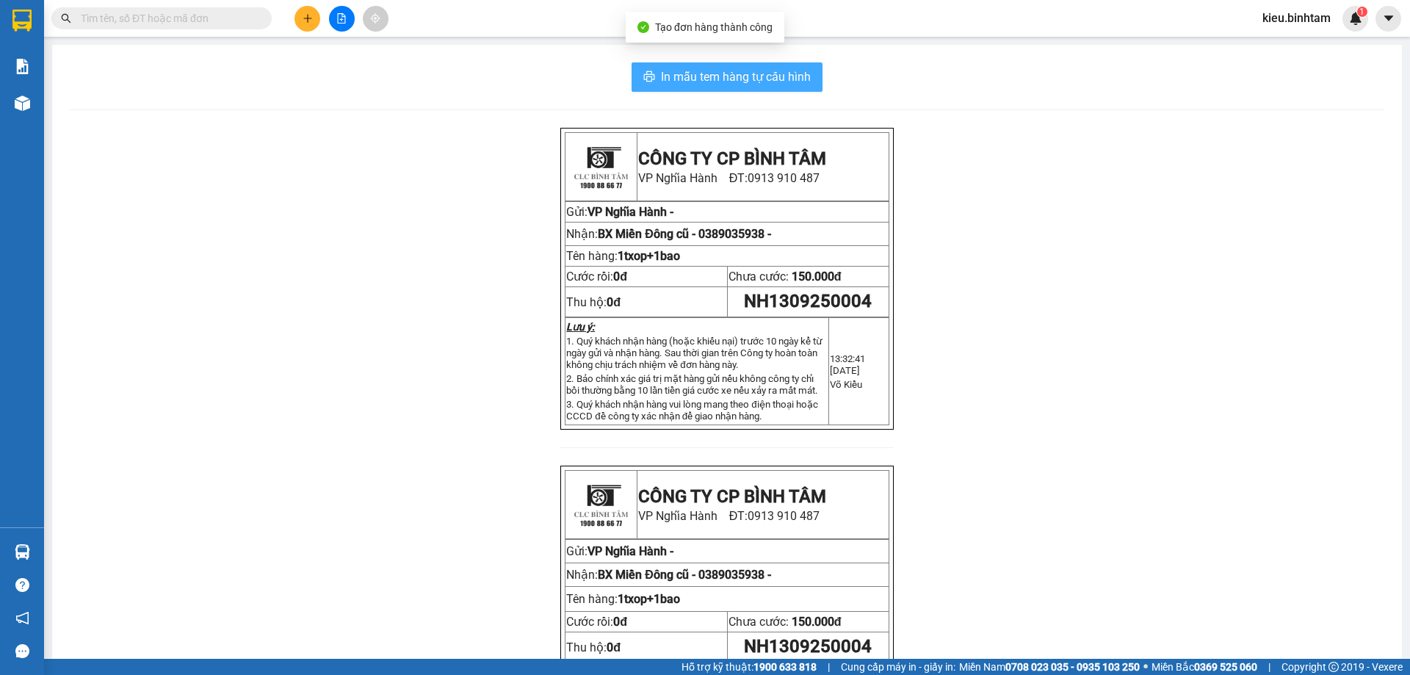
click at [693, 77] on span "In mẫu tem hàng tự cấu hình" at bounding box center [736, 77] width 150 height 18
click at [304, 32] on div "Kết quả tìm kiếm ( 0 ) Bộ lọc No Data kieu.binhtam 1" at bounding box center [705, 18] width 1410 height 37
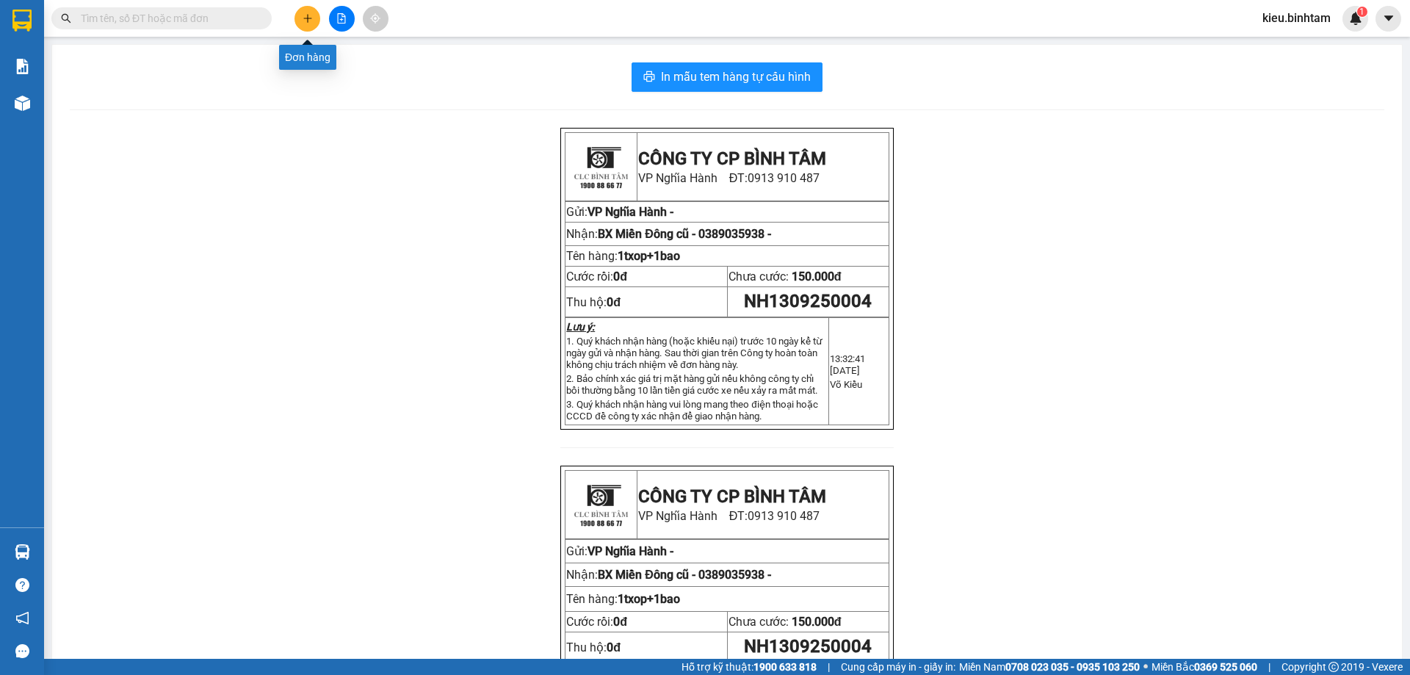
click at [303, 24] on button at bounding box center [308, 19] width 26 height 26
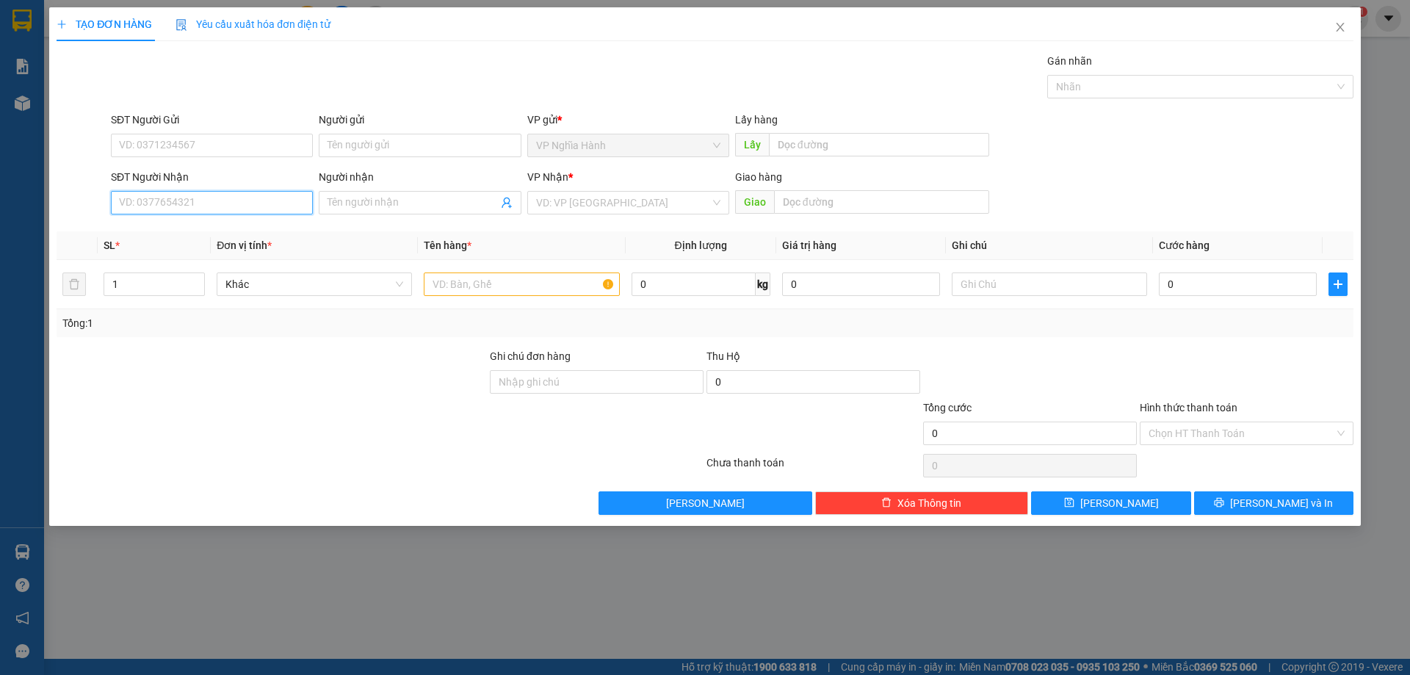
click at [225, 209] on input "SĐT Người Nhận" at bounding box center [212, 203] width 202 height 24
click at [137, 206] on input "036608404" at bounding box center [212, 203] width 202 height 24
click at [173, 203] on input "036508404" at bounding box center [212, 203] width 202 height 24
click at [142, 204] on input "036508404" at bounding box center [212, 203] width 202 height 24
type input "0365608404"
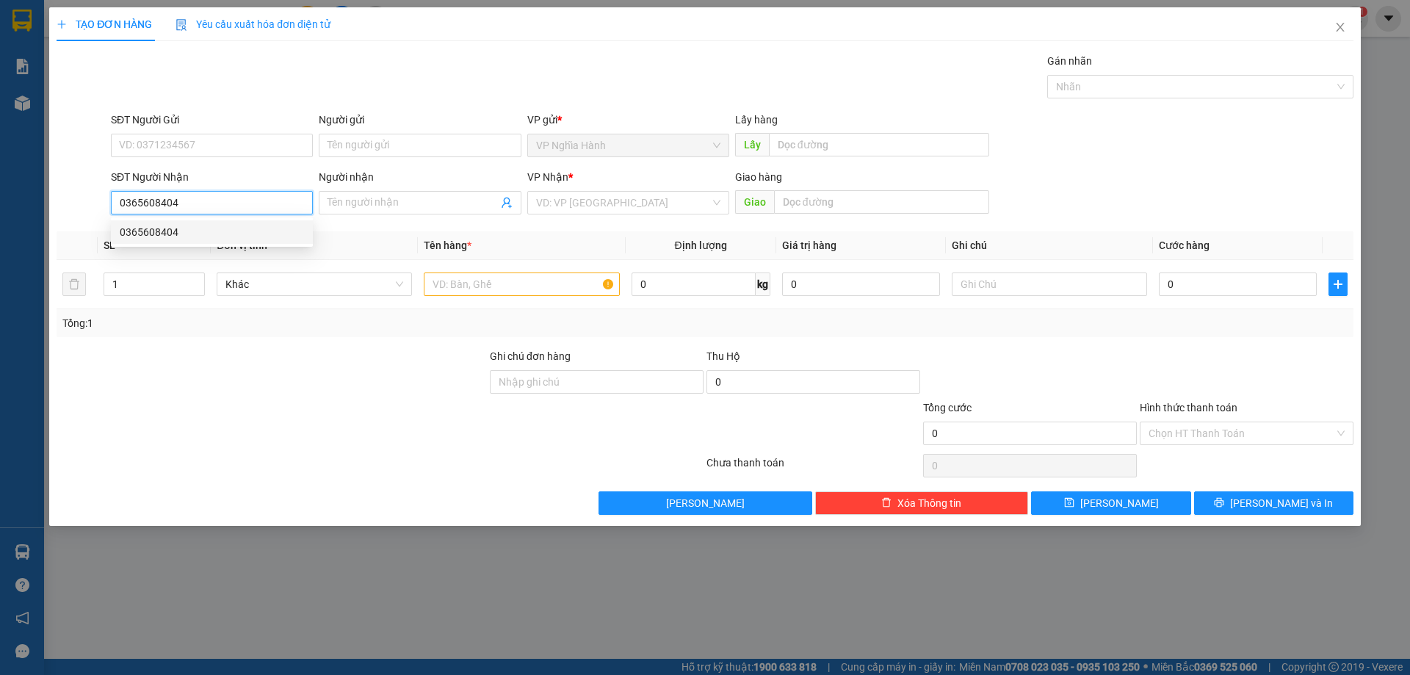
click at [203, 234] on div "0365608404" at bounding box center [212, 232] width 184 height 16
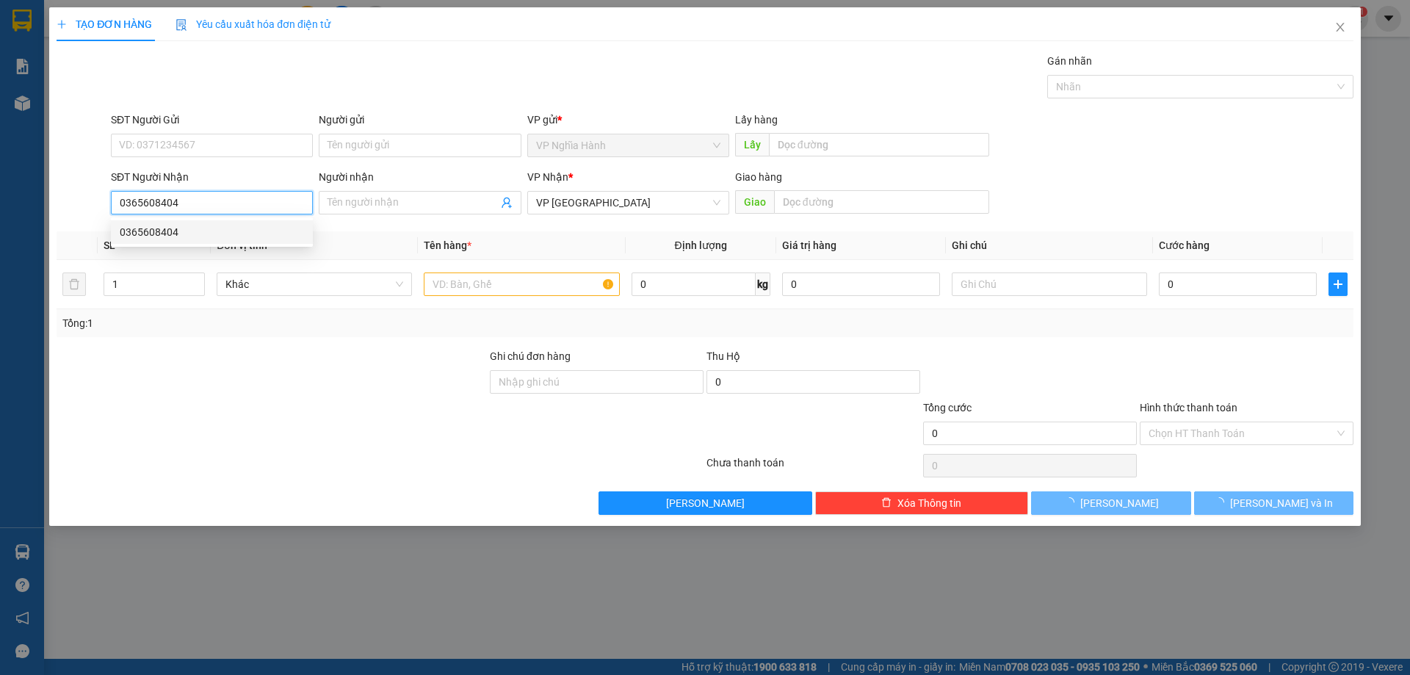
type input "100.000"
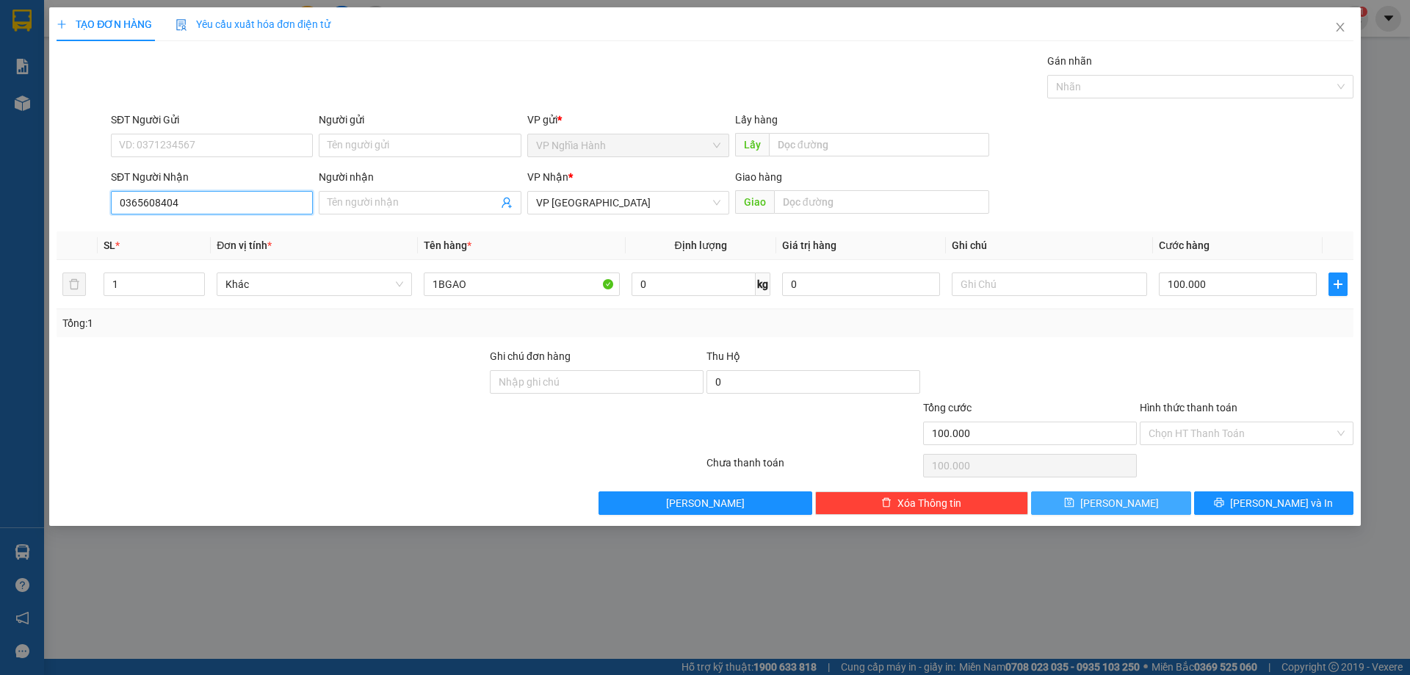
type input "0365608404"
click at [1162, 506] on button "[PERSON_NAME]" at bounding box center [1110, 503] width 159 height 24
type input "0"
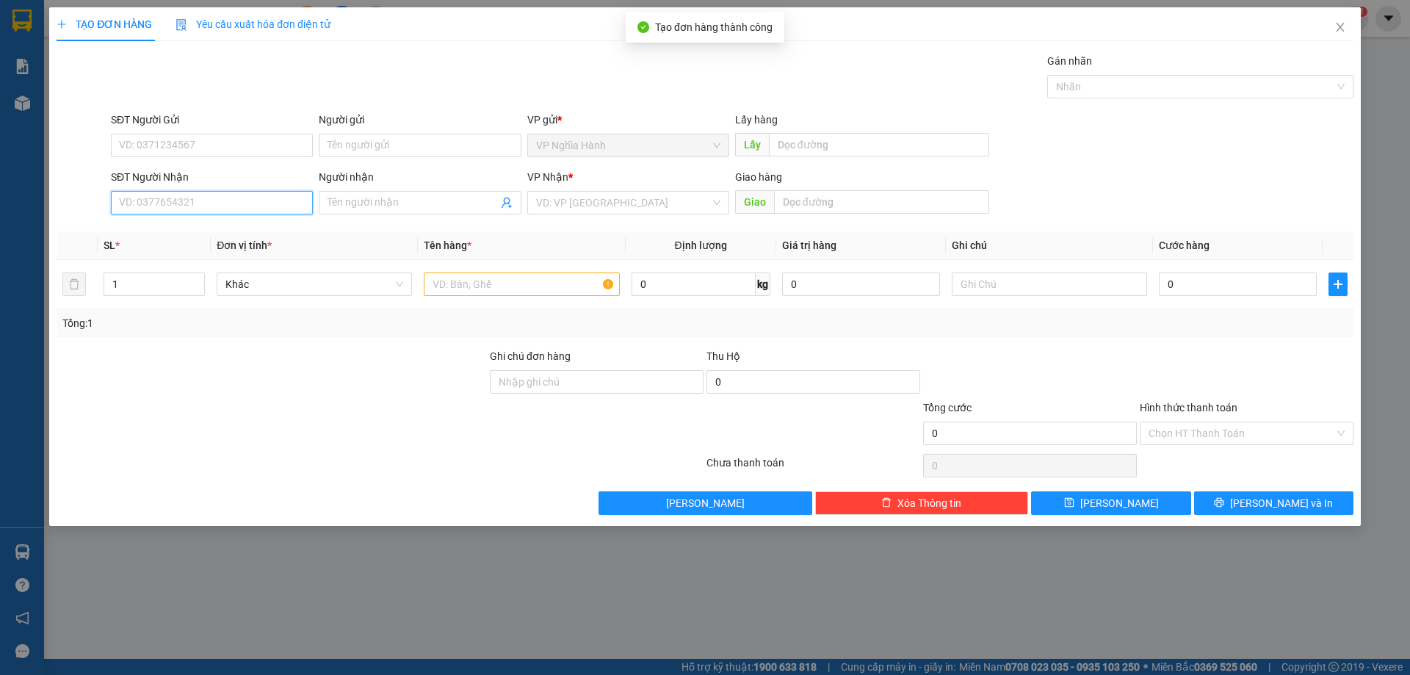
click at [189, 209] on input "SĐT Người Nhận" at bounding box center [212, 203] width 202 height 24
type input "0772231868"
click at [563, 193] on input "search" at bounding box center [623, 203] width 174 height 22
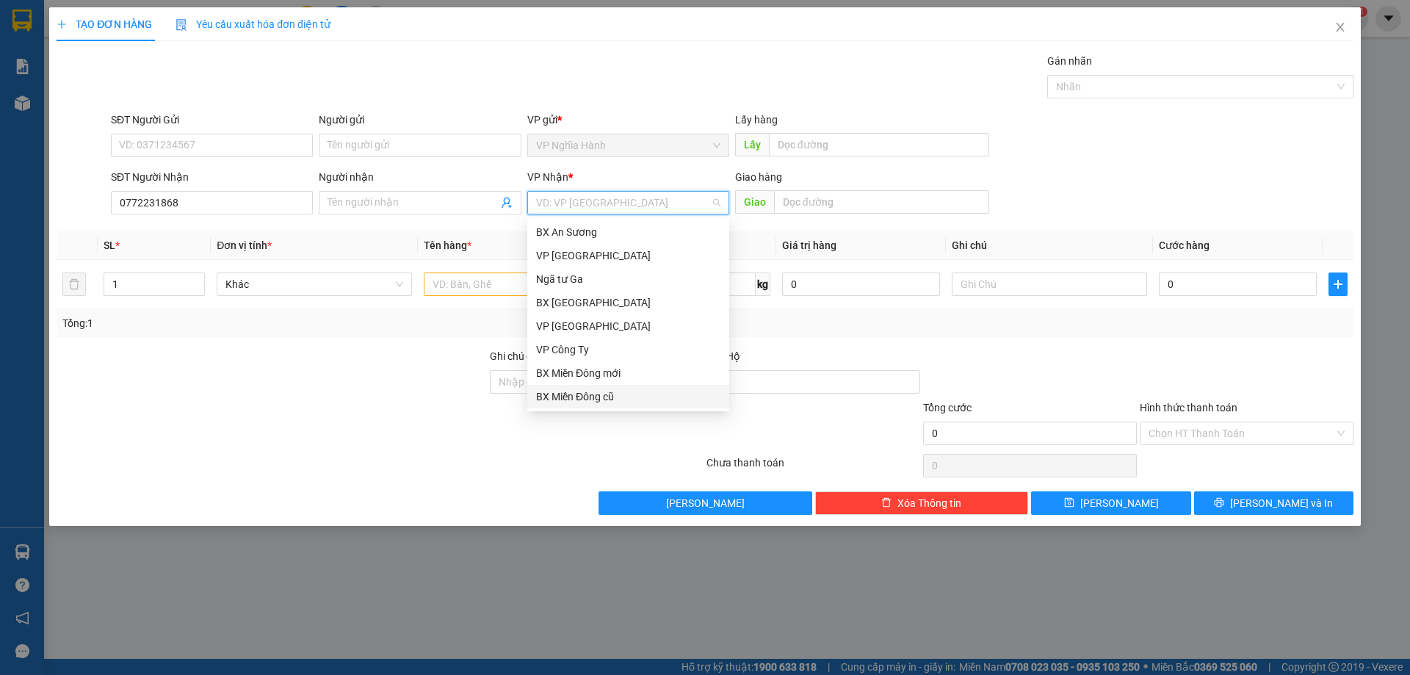
click at [585, 394] on div "BX Miền Đông cũ" at bounding box center [628, 397] width 184 height 16
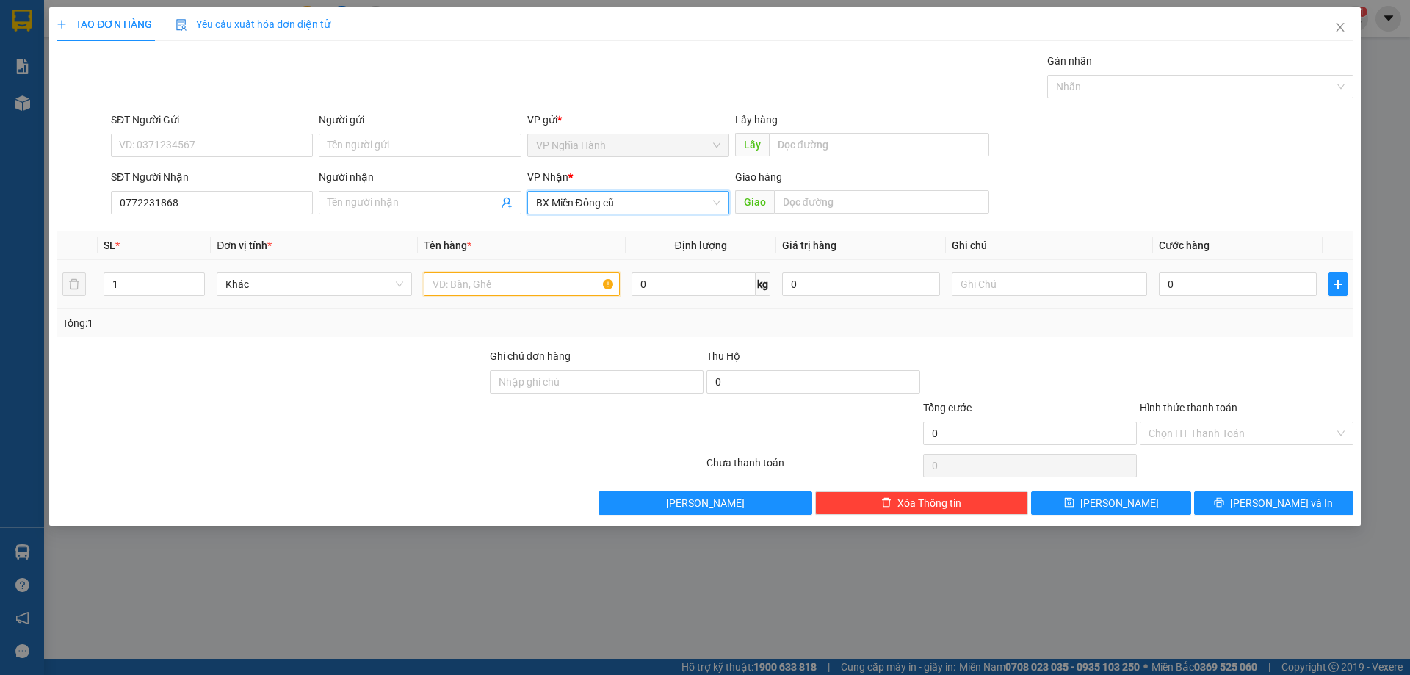
click at [488, 291] on input "text" at bounding box center [521, 284] width 195 height 24
type input "1txop trang +1bao"
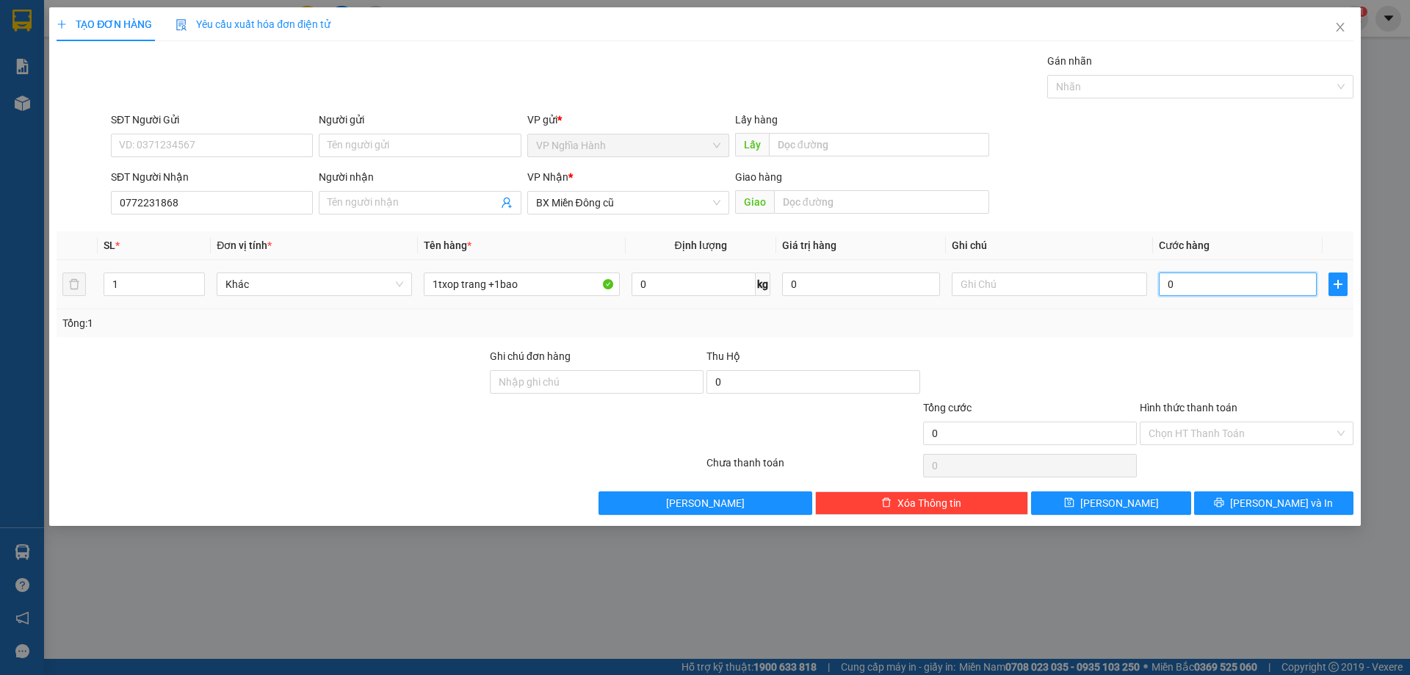
click at [1191, 282] on input "0" at bounding box center [1238, 284] width 158 height 24
type input "1"
type input "15"
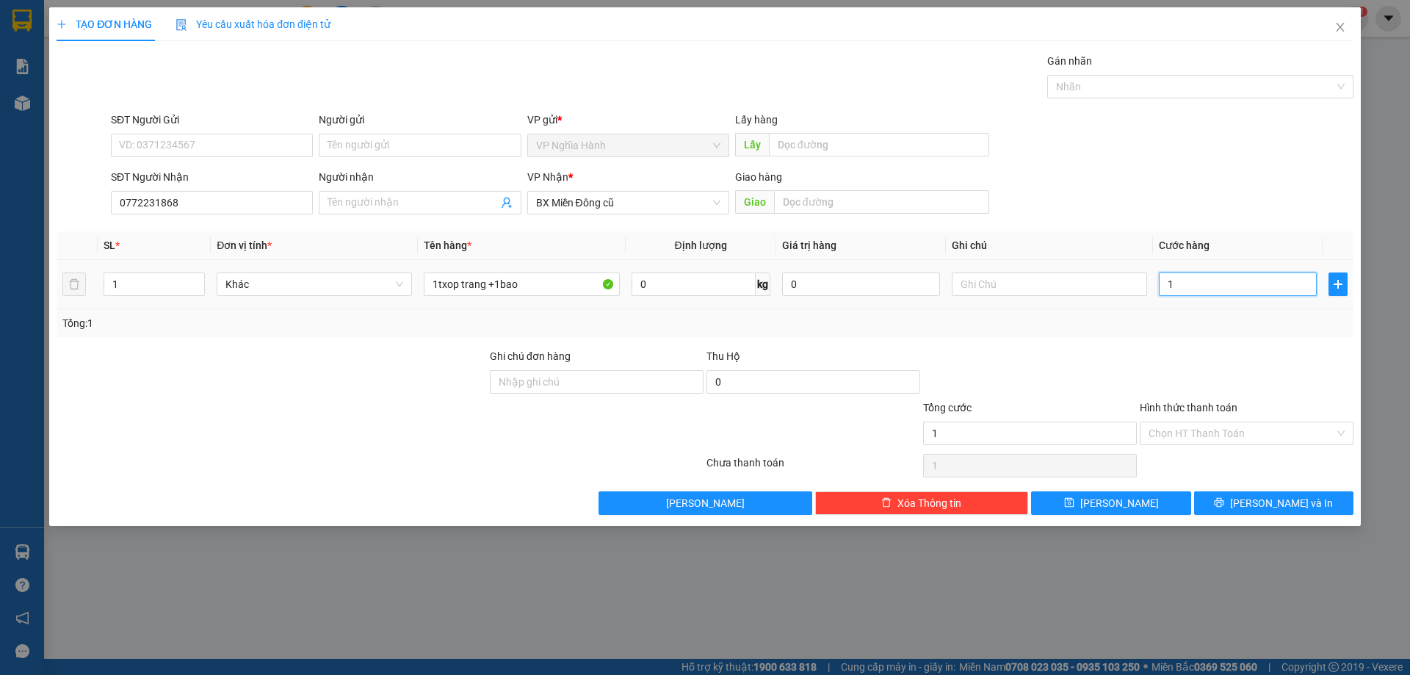
type input "15"
type input "150"
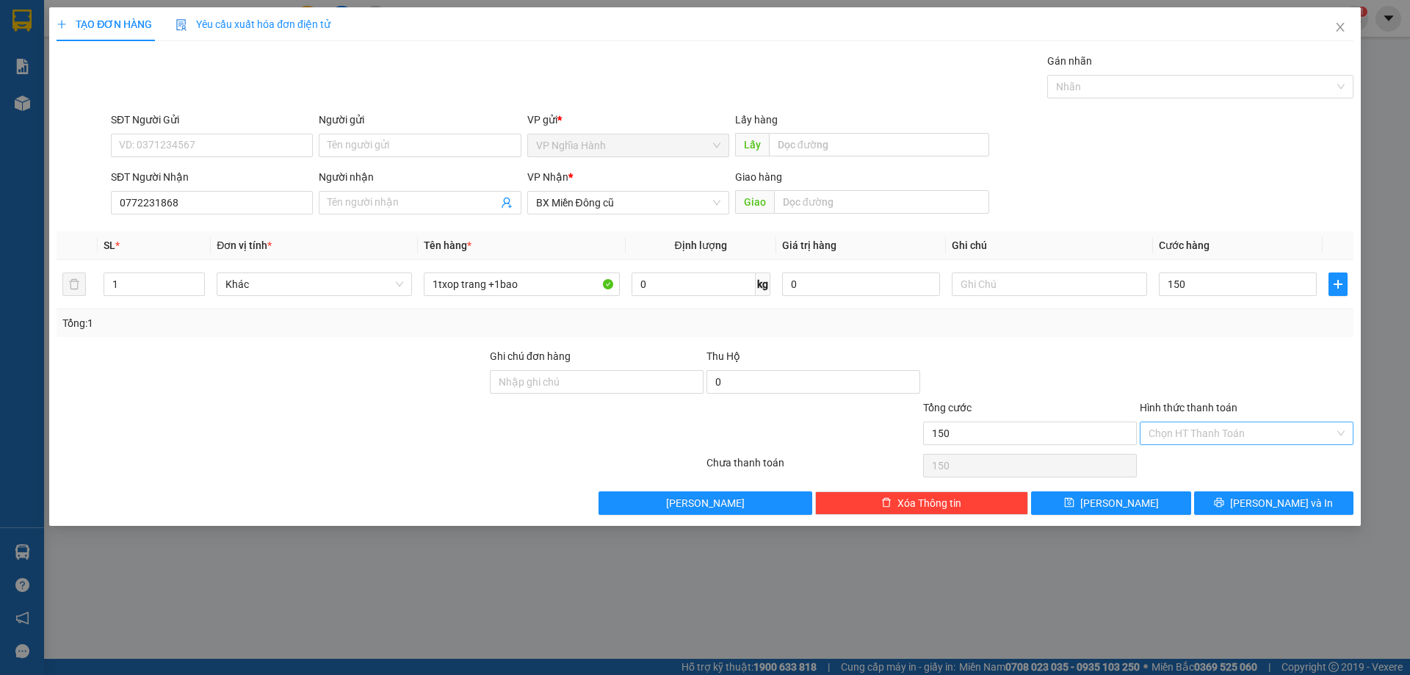
type input "150.000"
click at [1221, 436] on input "Hình thức thanh toán" at bounding box center [1242, 433] width 186 height 22
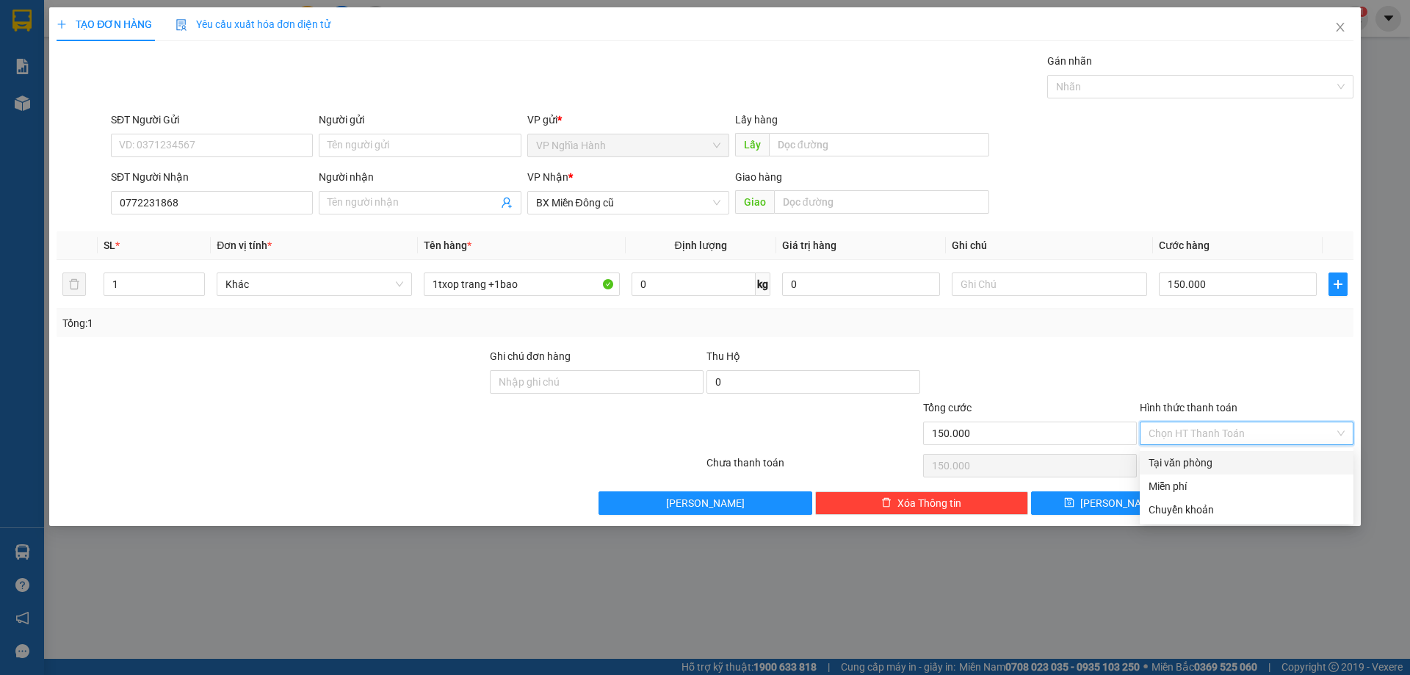
click at [1200, 461] on div "Tại văn phòng" at bounding box center [1247, 463] width 196 height 16
type input "0"
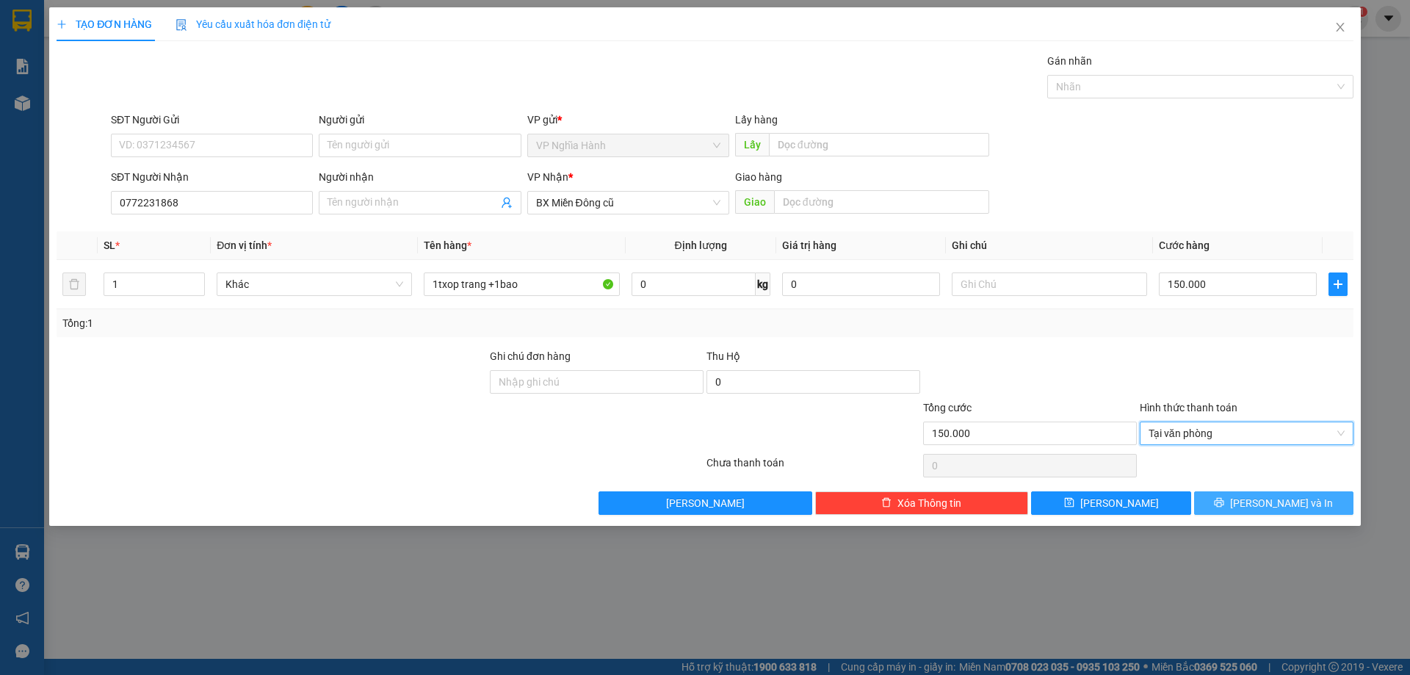
click at [1230, 499] on button "[PERSON_NAME] và In" at bounding box center [1273, 503] width 159 height 24
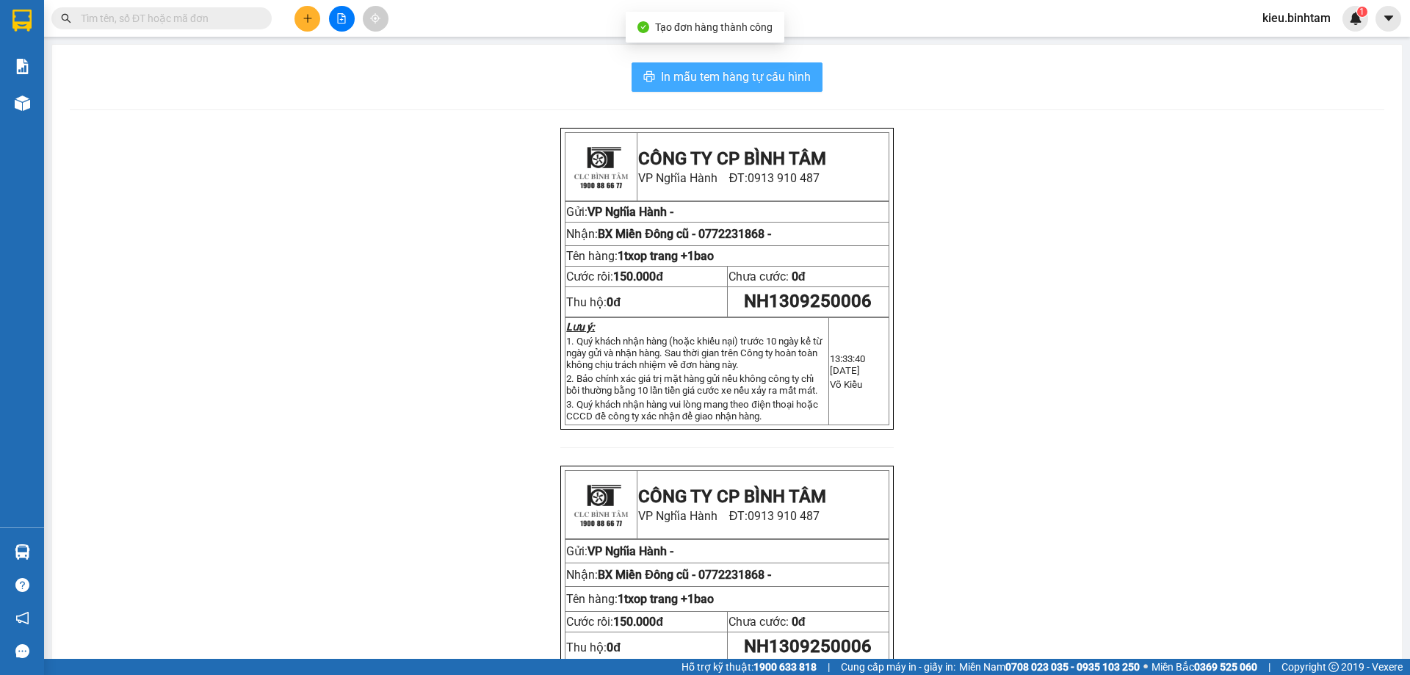
click at [773, 80] on span "In mẫu tem hàng tự cấu hình" at bounding box center [736, 77] width 150 height 18
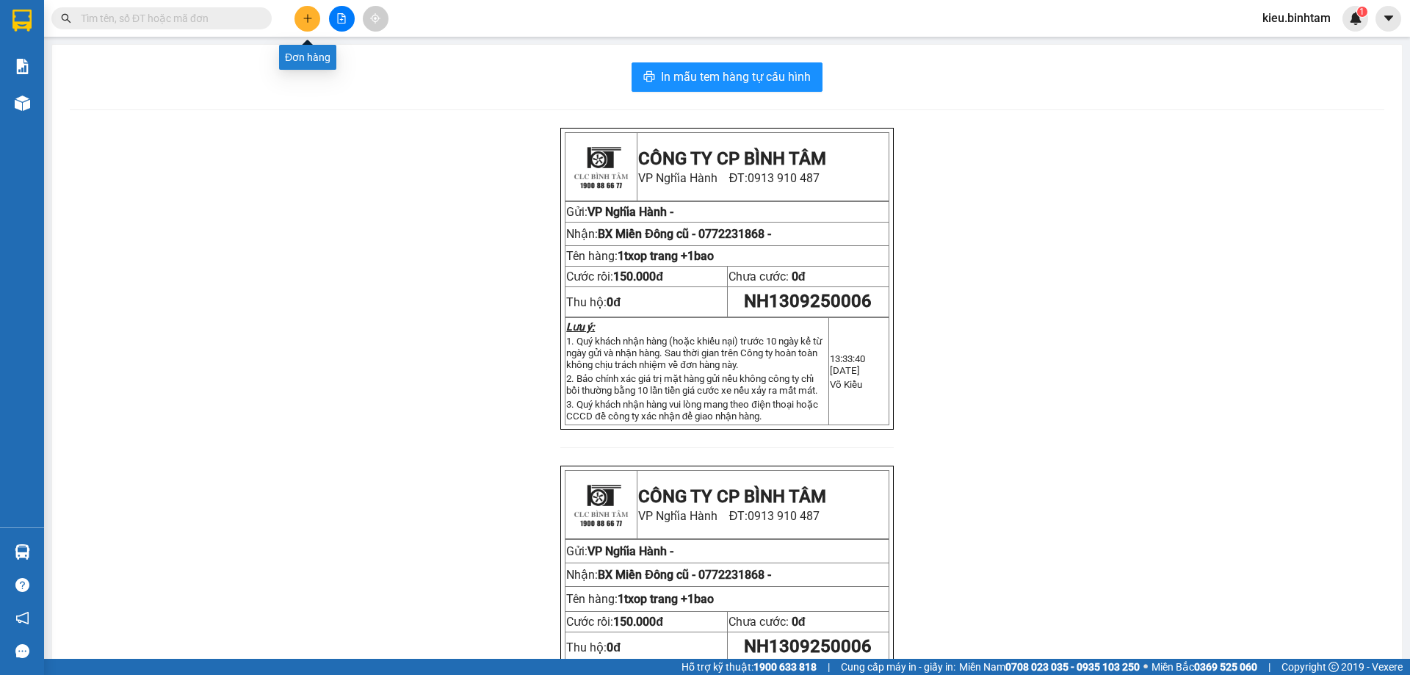
click at [297, 24] on button at bounding box center [308, 19] width 26 height 26
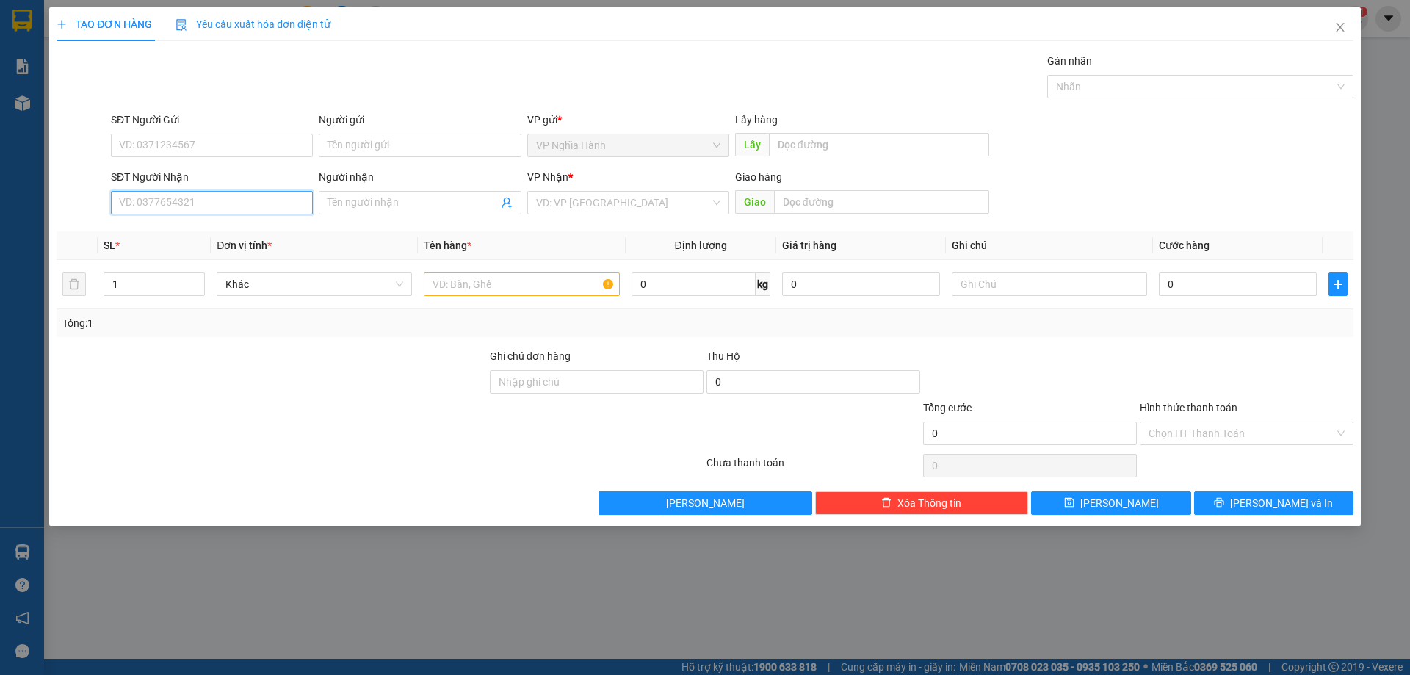
click at [187, 201] on input "SĐT Người Nhận" at bounding box center [212, 203] width 202 height 24
type input "0868308887"
click at [178, 233] on div "0868308887" at bounding box center [212, 232] width 184 height 16
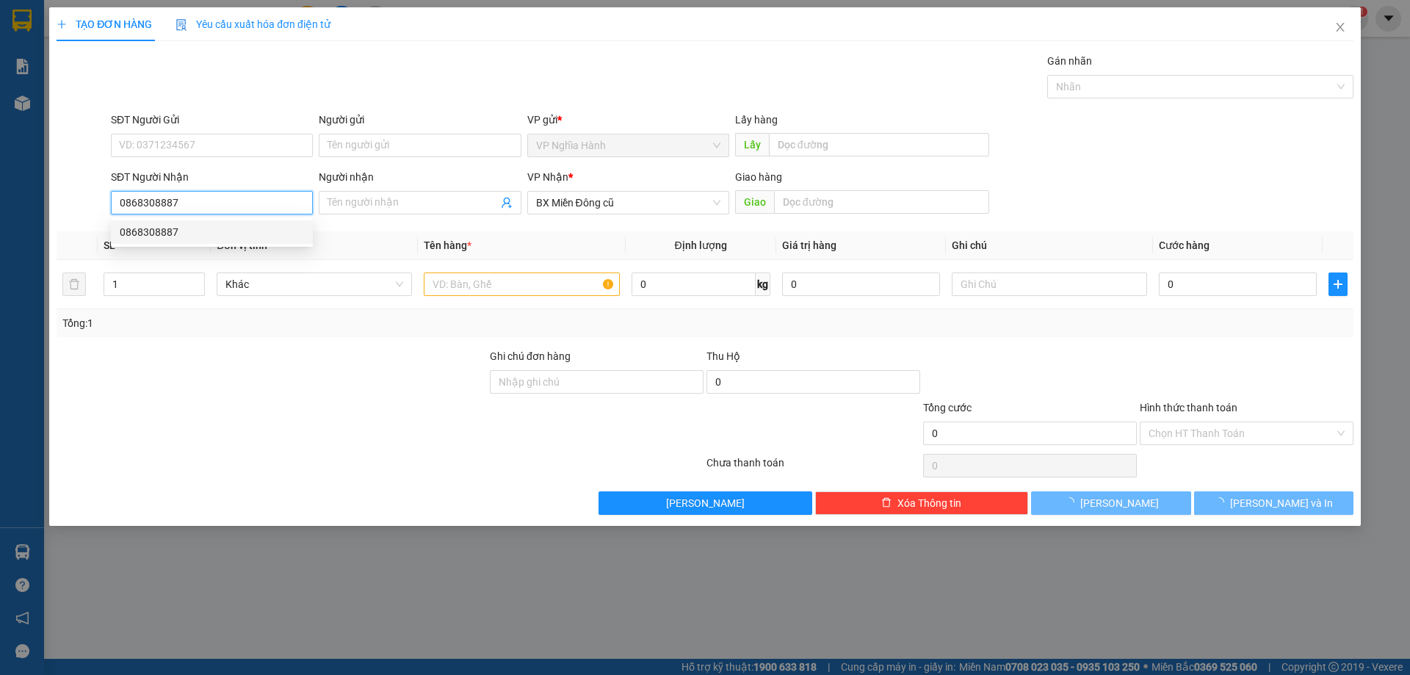
type input "120.000"
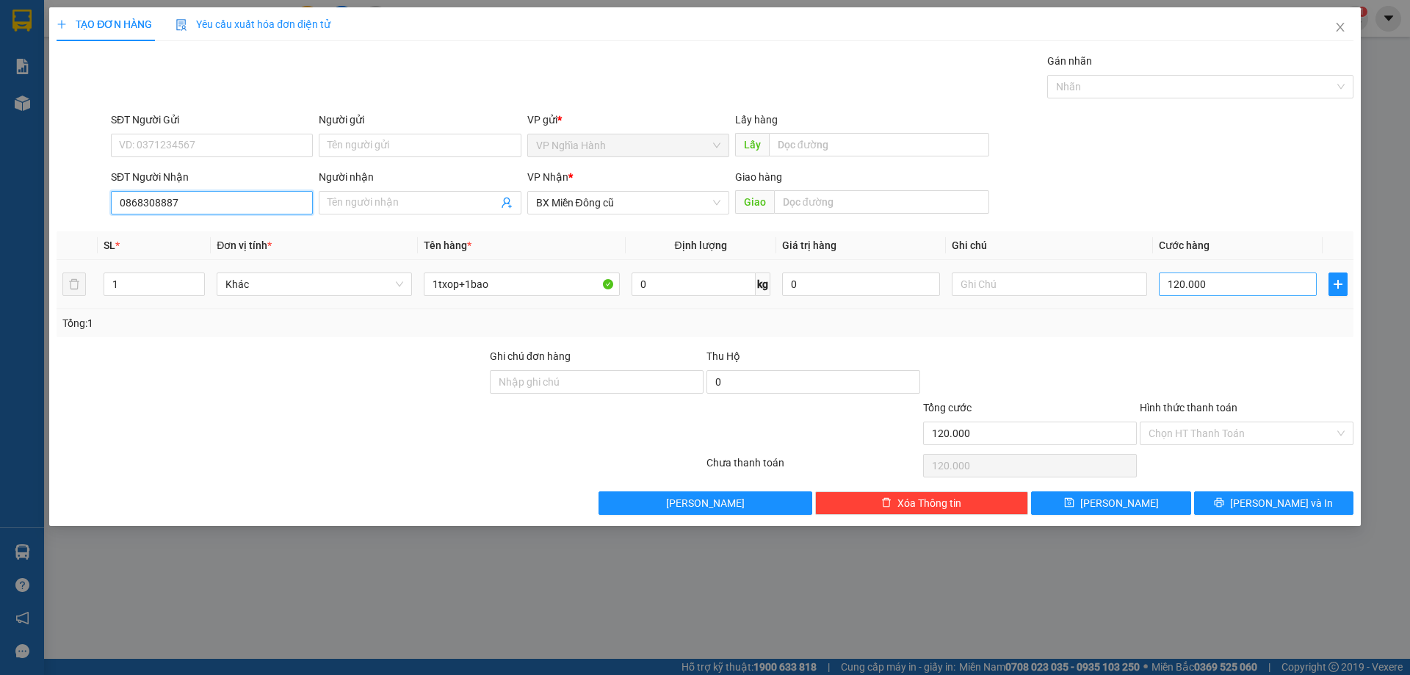
type input "0868308887"
type input "1"
type input "13"
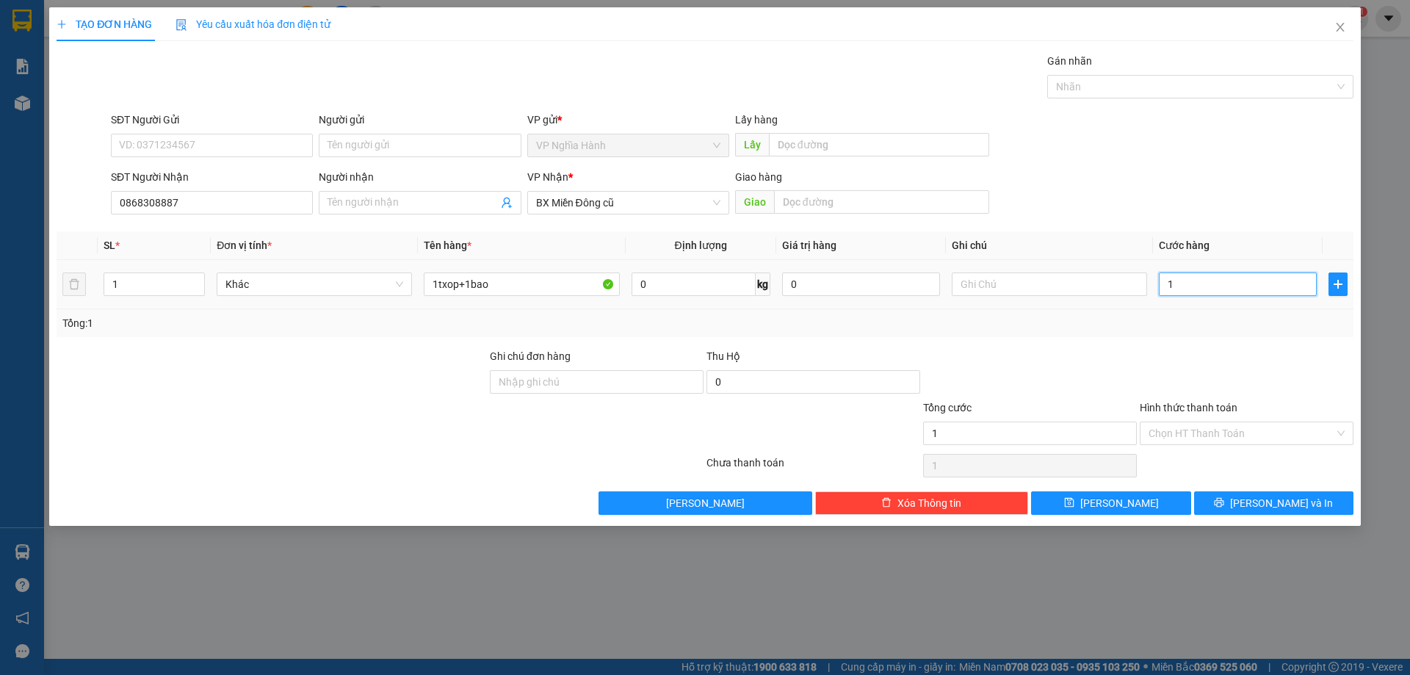
type input "13"
type input "130"
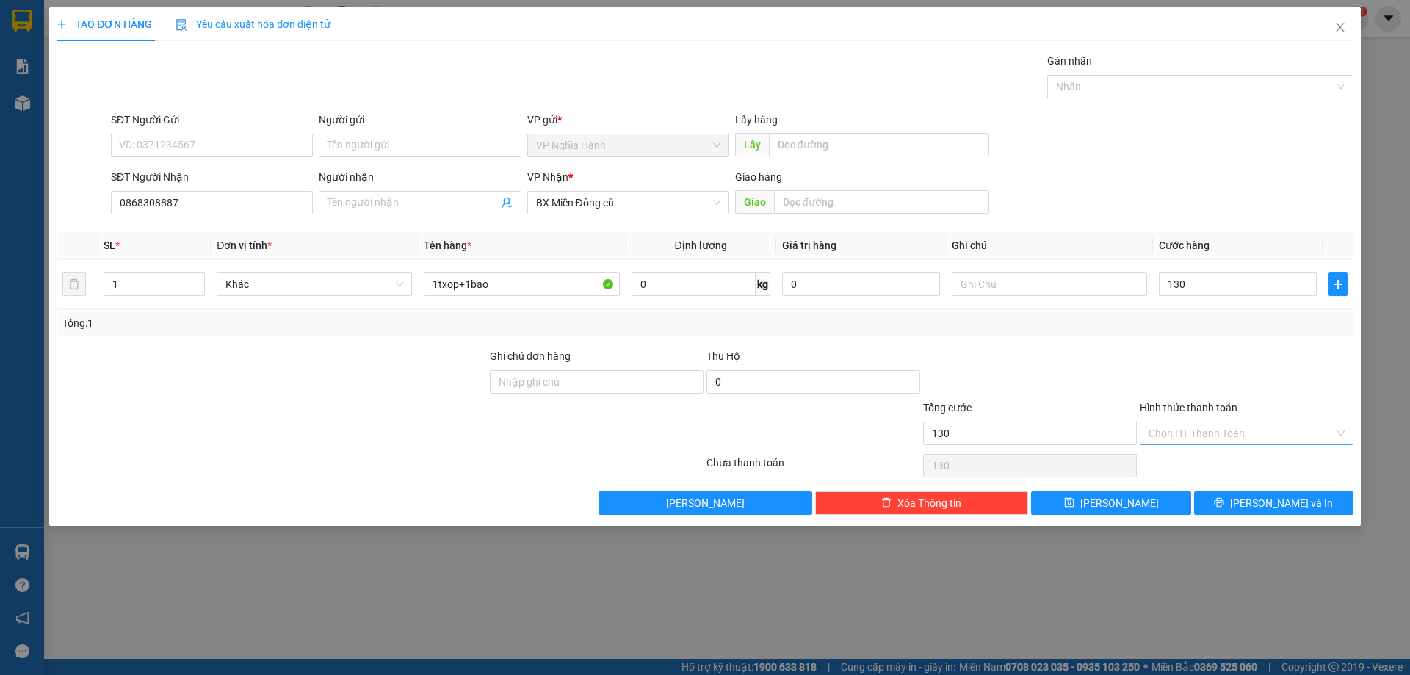
type input "130.000"
click at [1232, 429] on input "Hình thức thanh toán" at bounding box center [1242, 433] width 186 height 22
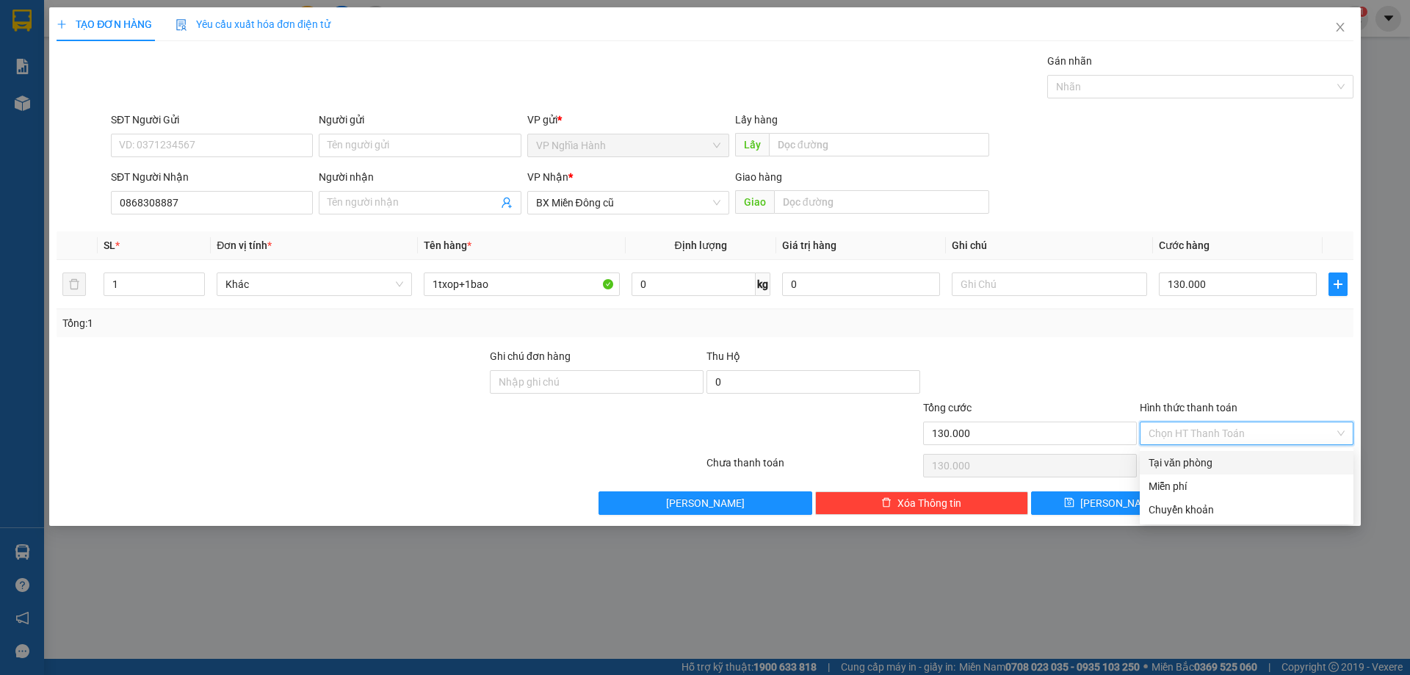
click at [1220, 458] on div "Tại văn phòng" at bounding box center [1247, 463] width 196 height 16
type input "0"
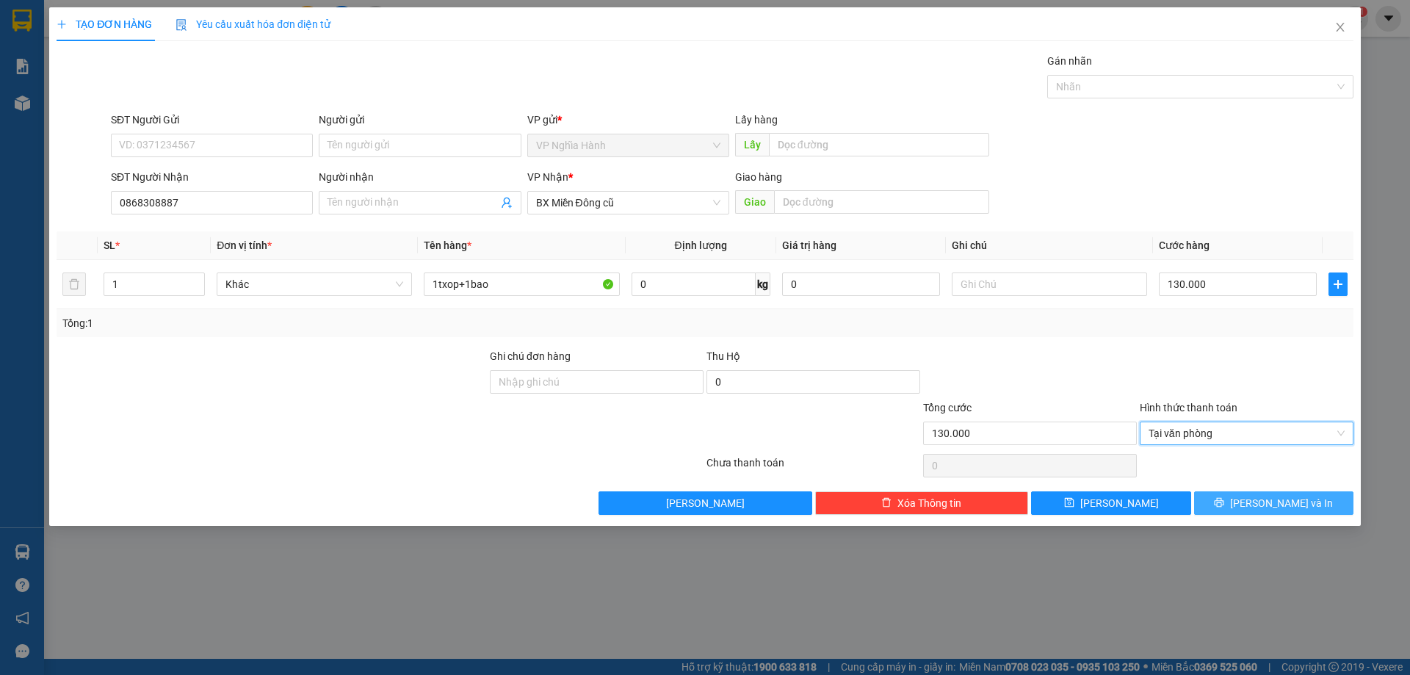
click at [1263, 513] on button "[PERSON_NAME] và In" at bounding box center [1273, 503] width 159 height 24
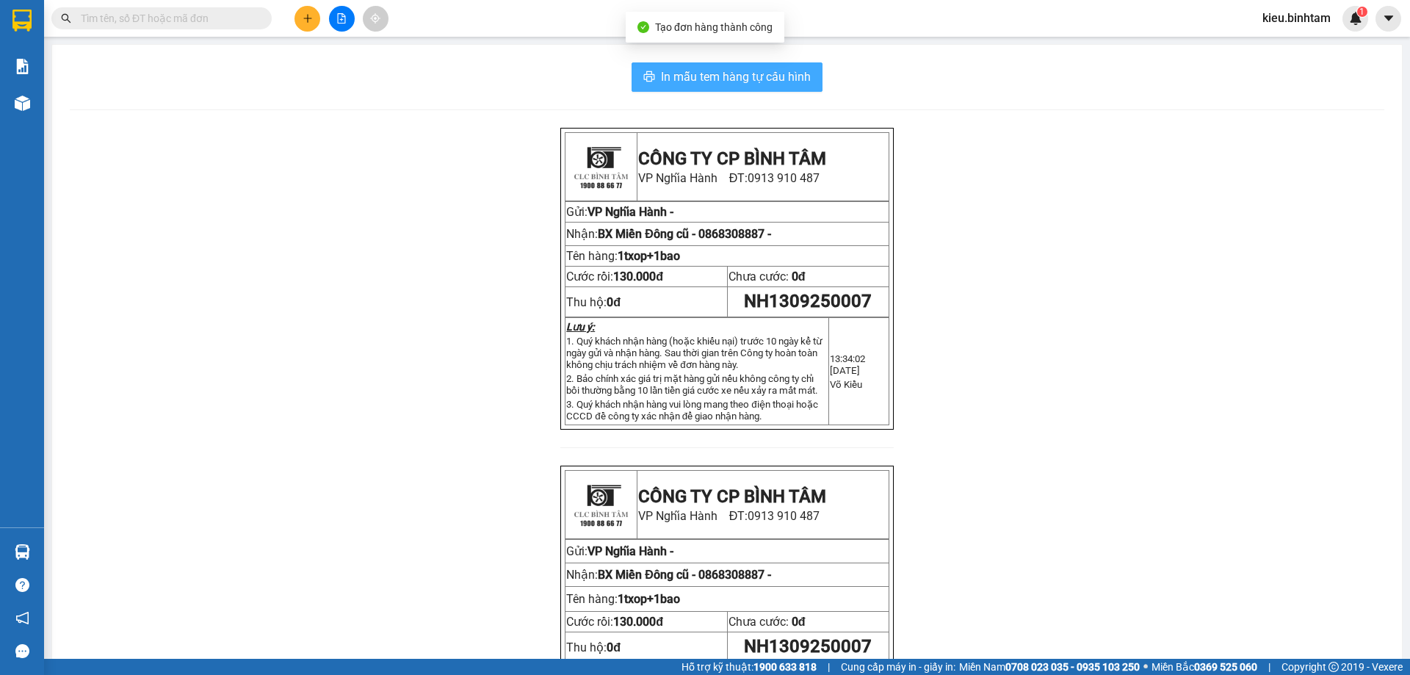
drag, startPoint x: 703, startPoint y: 71, endPoint x: 707, endPoint y: 63, distance: 8.2
click at [703, 70] on span "In mẫu tem hàng tự cấu hình" at bounding box center [736, 77] width 150 height 18
